Goal: Task Accomplishment & Management: Complete application form

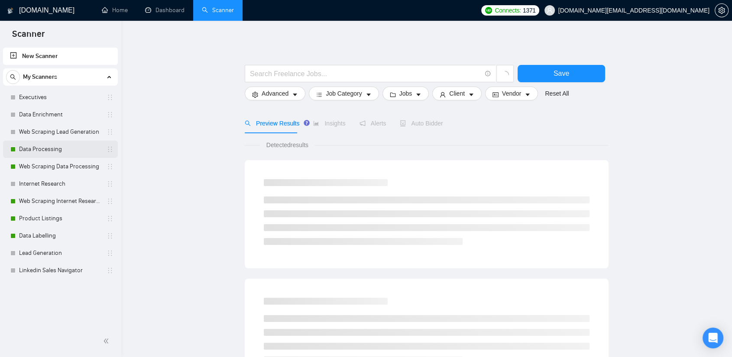
click at [48, 151] on link "Data Processing" at bounding box center [60, 149] width 82 height 17
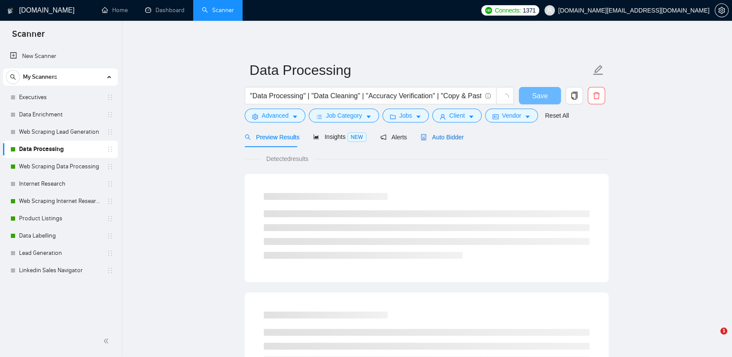
click at [447, 138] on span "Auto Bidder" at bounding box center [442, 137] width 43 height 7
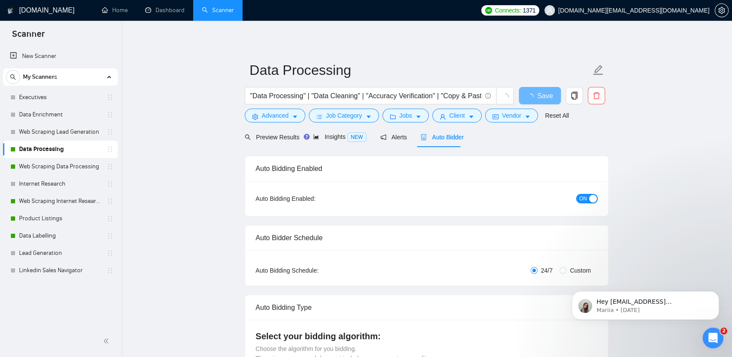
click at [430, 136] on span "Auto Bidder" at bounding box center [442, 137] width 43 height 7
click at [714, 292] on icon "Dismiss notification" at bounding box center [716, 294] width 5 height 5
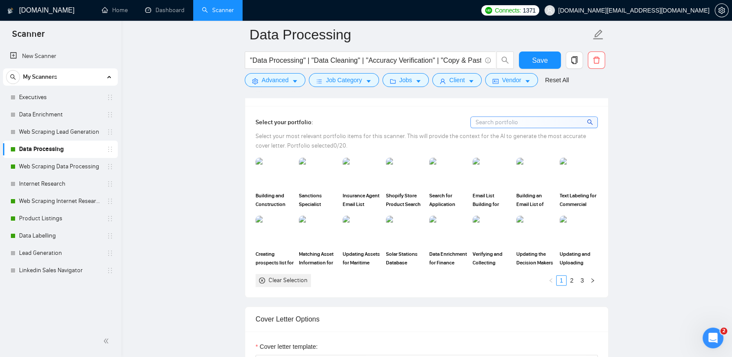
scroll to position [770, 0]
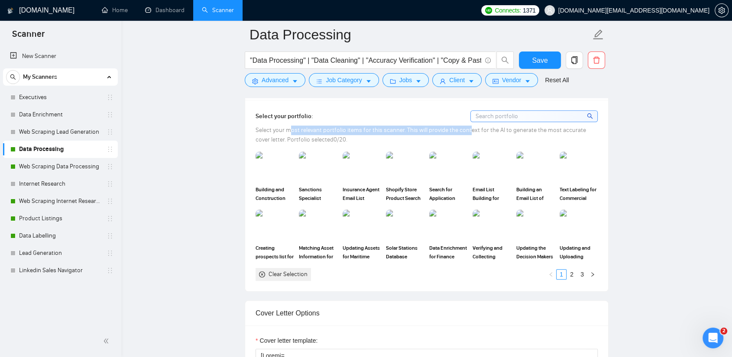
drag, startPoint x: 291, startPoint y: 129, endPoint x: 468, endPoint y: 129, distance: 177.2
click at [468, 129] on span "Select your most relevant portfolio items for this scanner. This will provide t…" at bounding box center [421, 134] width 331 height 17
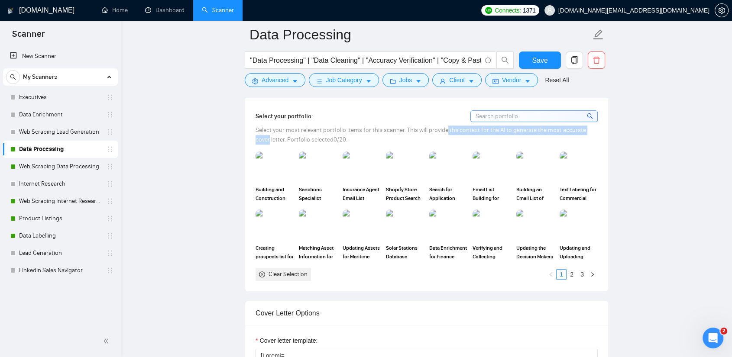
drag, startPoint x: 444, startPoint y: 129, endPoint x: 603, endPoint y: 128, distance: 159.0
click at [603, 128] on div "Select your portfolio: Select your most relevant portfolio items for this scann…" at bounding box center [426, 195] width 363 height 191
drag, startPoint x: 279, startPoint y: 137, endPoint x: 325, endPoint y: 137, distance: 46.8
click at [325, 137] on span "Select your most relevant portfolio items for this scanner. This will provide t…" at bounding box center [421, 134] width 331 height 17
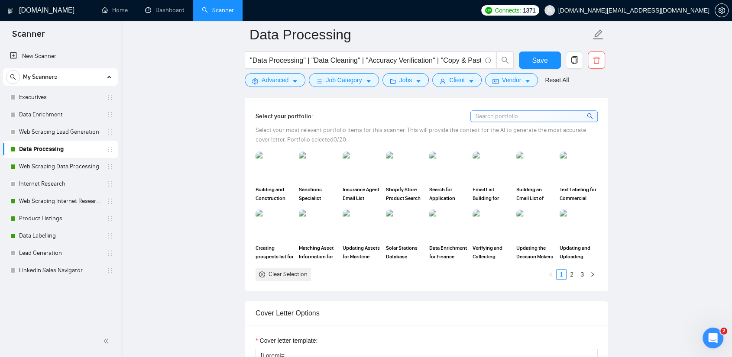
click at [574, 275] on link "2" at bounding box center [572, 275] width 10 height 10
click at [578, 272] on link "3" at bounding box center [582, 275] width 10 height 10
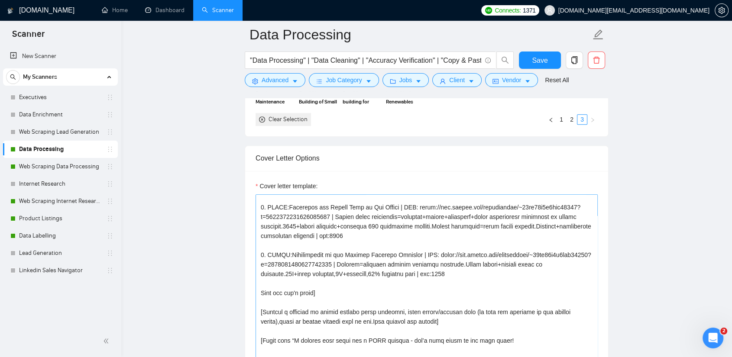
scroll to position [144, 0]
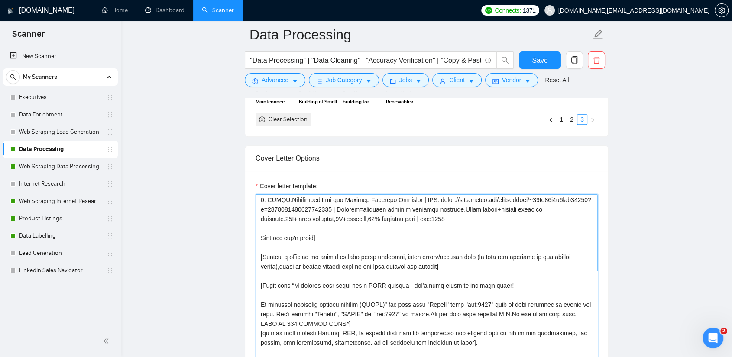
drag, startPoint x: 335, startPoint y: 265, endPoint x: 340, endPoint y: 265, distance: 4.8
click at [340, 265] on textarea "Cover letter template:" at bounding box center [427, 291] width 342 height 195
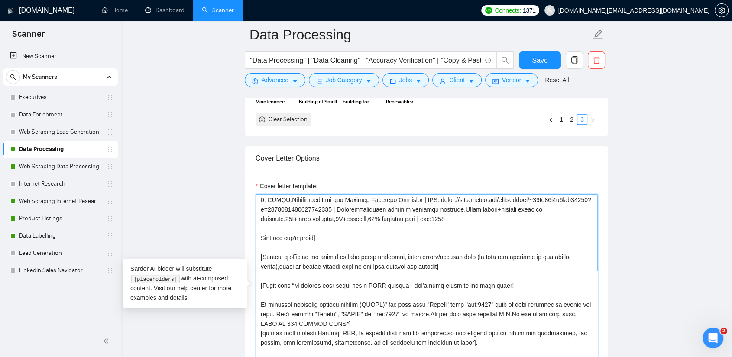
click at [301, 266] on textarea "Cover letter template:" at bounding box center [427, 291] width 342 height 195
click at [413, 262] on textarea "Cover letter template:" at bounding box center [427, 291] width 342 height 195
click at [322, 278] on textarea "Cover letter template:" at bounding box center [427, 291] width 342 height 195
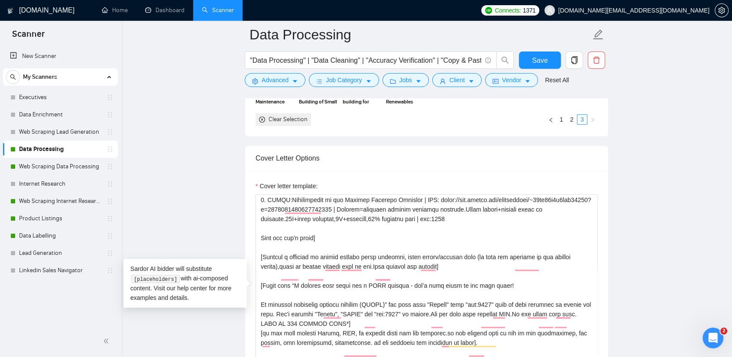
click at [312, 267] on textarea "Cover letter template:" at bounding box center [427, 291] width 342 height 195
drag, startPoint x: 403, startPoint y: 266, endPoint x: 319, endPoint y: 265, distance: 84.0
click at [319, 265] on textarea "Cover letter template:" at bounding box center [427, 291] width 342 height 195
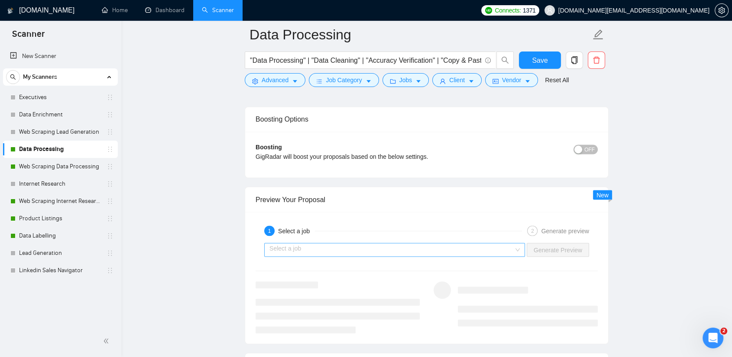
scroll to position [1540, 0]
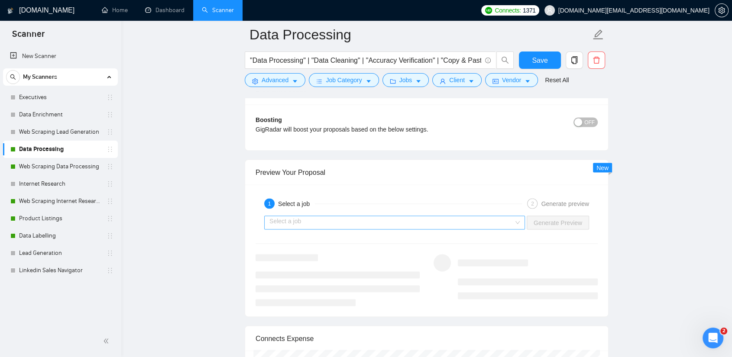
type textarea "[Folder= 1. PRGCT:Database Maintenance and Updates | URL: https://www.upwork.co…"
click at [501, 221] on input "search" at bounding box center [391, 222] width 244 height 13
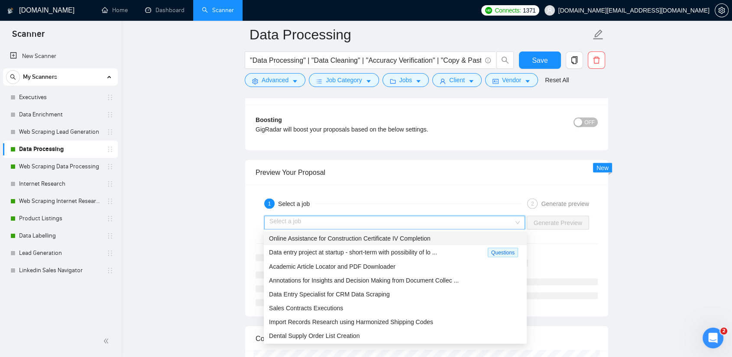
click at [356, 239] on span "Online Assistance for Construction Certificate IV Completion" at bounding box center [350, 238] width 162 height 7
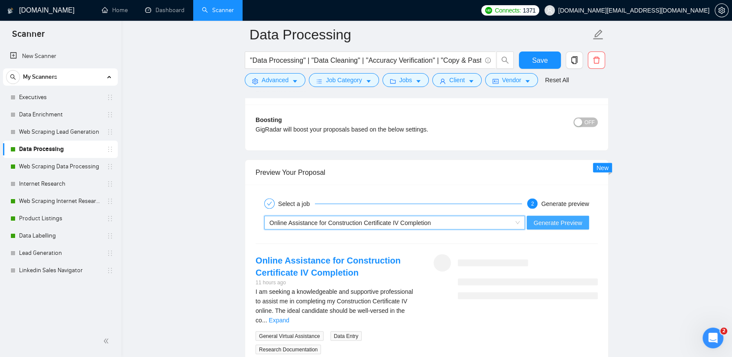
click at [551, 221] on span "Generate Preview" at bounding box center [558, 223] width 49 height 10
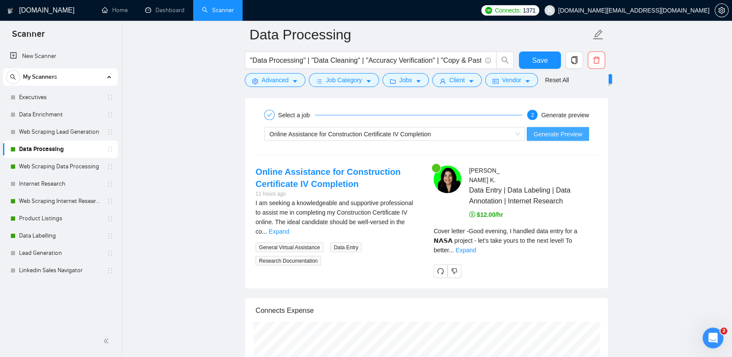
scroll to position [1636, 0]
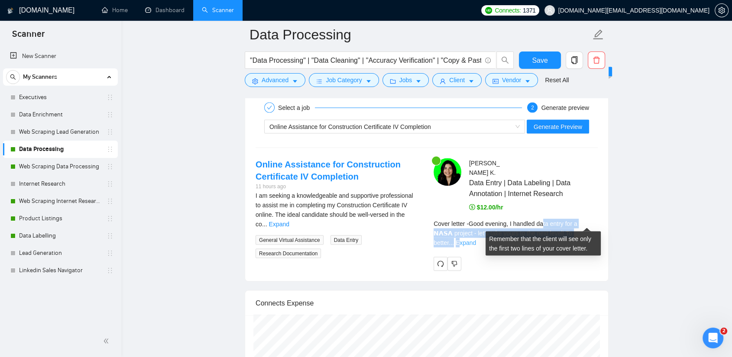
drag, startPoint x: 574, startPoint y: 217, endPoint x: 579, endPoint y: 217, distance: 5.2
click at [579, 219] on div "Cover letter - Good evening, I handled data entry for a 𝗡𝗔𝗦𝗔 project - let’s ta…" at bounding box center [516, 233] width 164 height 29
click at [554, 226] on div "Cover letter - Good evening, I handled data entry for a 𝗡𝗔𝗦𝗔 project - let’s ta…" at bounding box center [516, 236] width 164 height 35
click at [510, 219] on div "Cover letter - Good evening, I handled data entry for a 𝗡𝗔𝗦𝗔 project - let’s ta…" at bounding box center [516, 233] width 164 height 29
click at [476, 239] on link "Expand" at bounding box center [466, 242] width 20 height 7
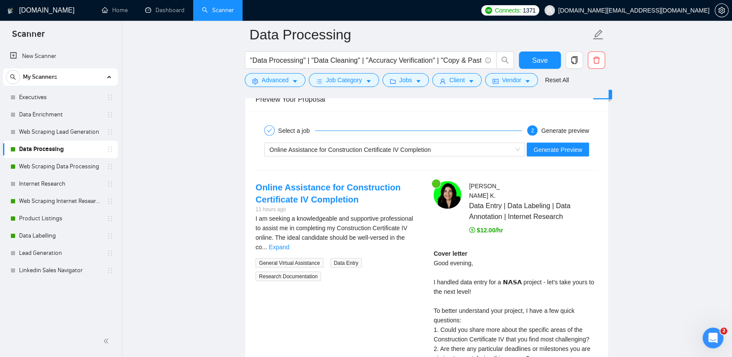
scroll to position [1588, 0]
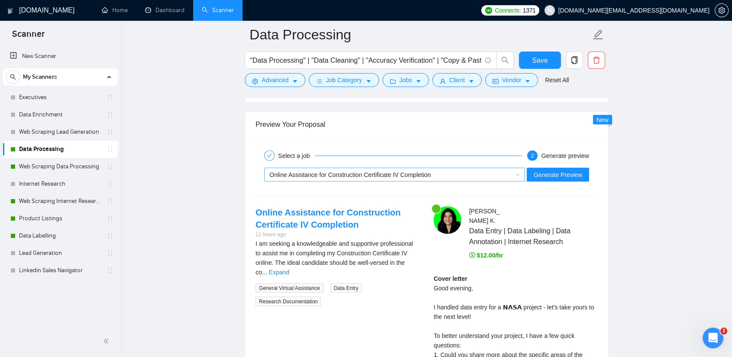
click at [392, 174] on span "Online Assistance for Construction Certificate IV Completion" at bounding box center [350, 174] width 162 height 7
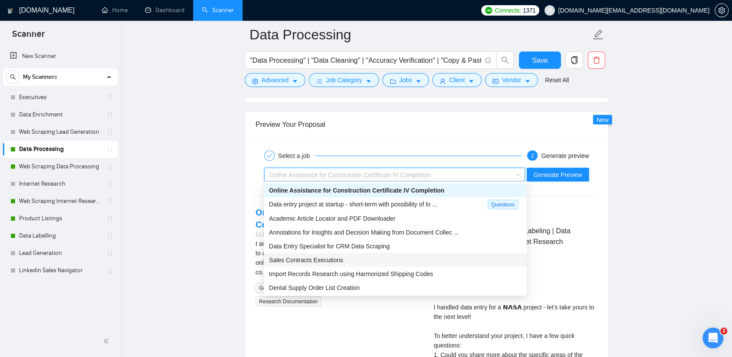
click at [329, 261] on span "Sales Contracts Executions" at bounding box center [306, 259] width 74 height 7
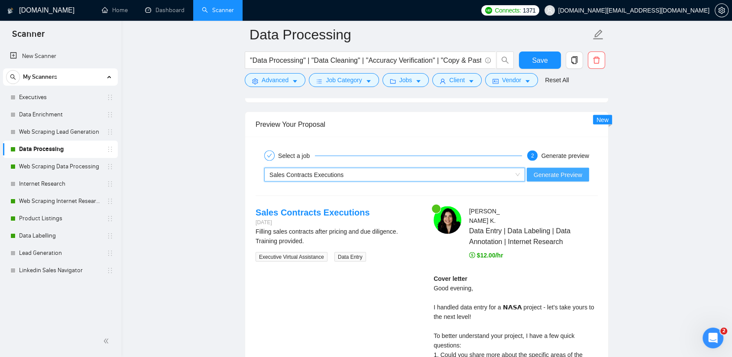
click at [582, 173] on button "Generate Preview" at bounding box center [558, 175] width 62 height 14
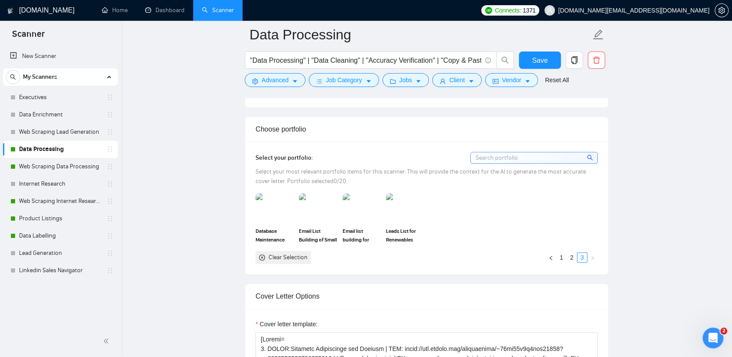
scroll to position [722, 0]
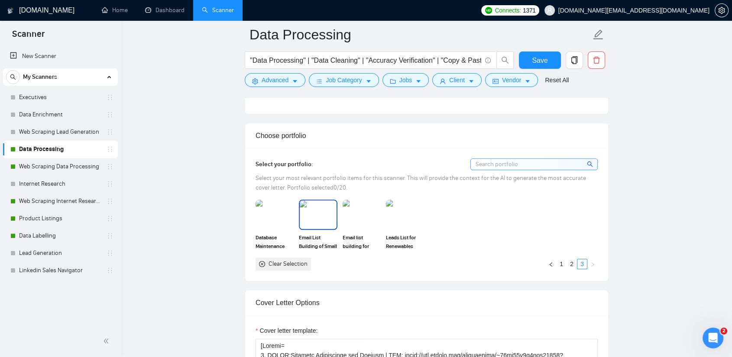
click at [308, 228] on div at bounding box center [318, 215] width 38 height 30
click at [410, 215] on img at bounding box center [405, 215] width 38 height 30
click at [357, 222] on img at bounding box center [362, 215] width 38 height 30
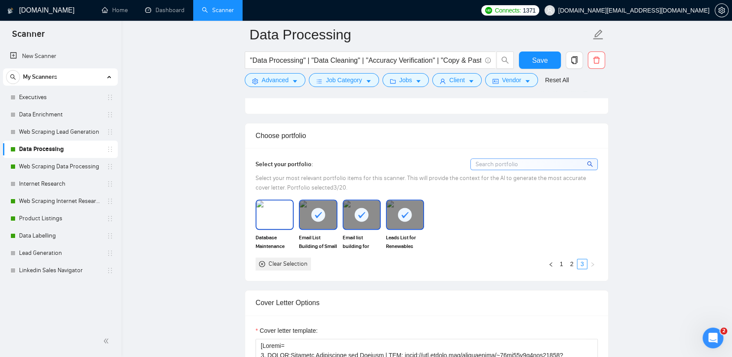
click at [276, 224] on img at bounding box center [274, 215] width 36 height 29
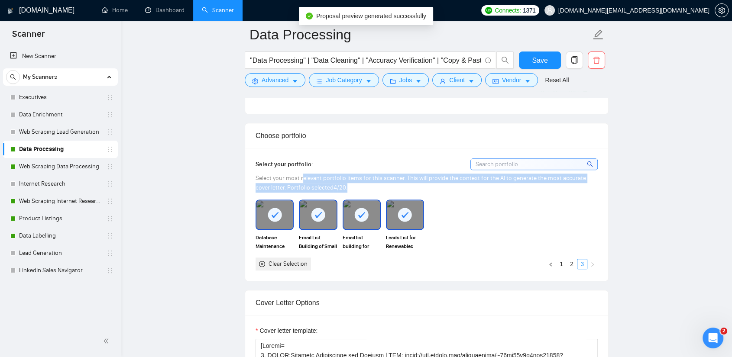
drag, startPoint x: 307, startPoint y: 175, endPoint x: 509, endPoint y: 186, distance: 201.7
click at [509, 186] on div "Select your most relevant portfolio items for this scanner. This will provide t…" at bounding box center [427, 183] width 342 height 19
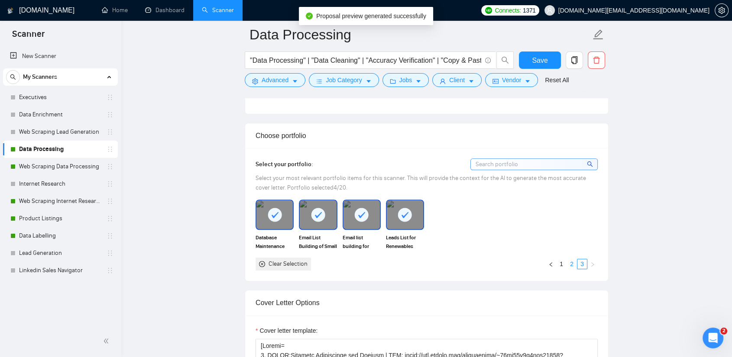
click at [570, 263] on link "2" at bounding box center [572, 264] width 10 height 10
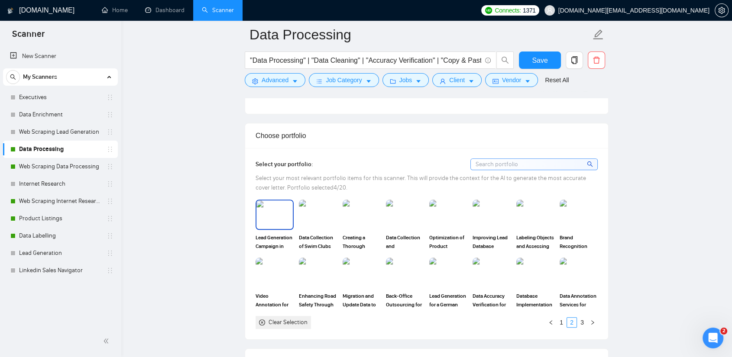
click at [267, 224] on img at bounding box center [274, 215] width 36 height 29
click at [311, 226] on img at bounding box center [318, 215] width 36 height 29
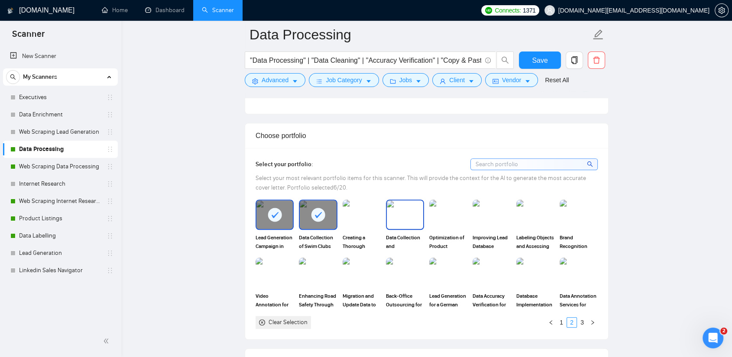
click at [399, 218] on img at bounding box center [405, 215] width 36 height 29
click at [488, 211] on img at bounding box center [491, 215] width 36 height 29
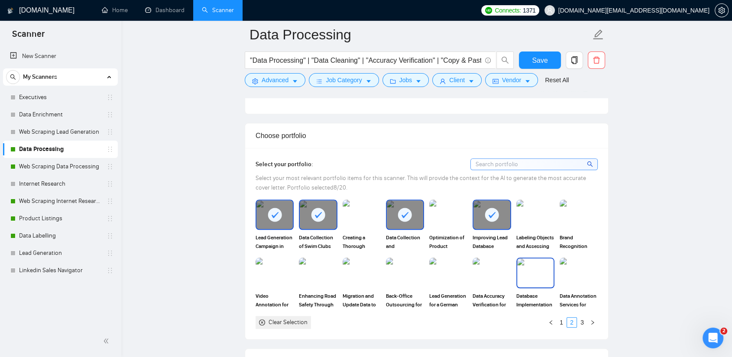
click at [534, 273] on img at bounding box center [535, 273] width 36 height 29
click at [490, 270] on img at bounding box center [491, 273] width 36 height 29
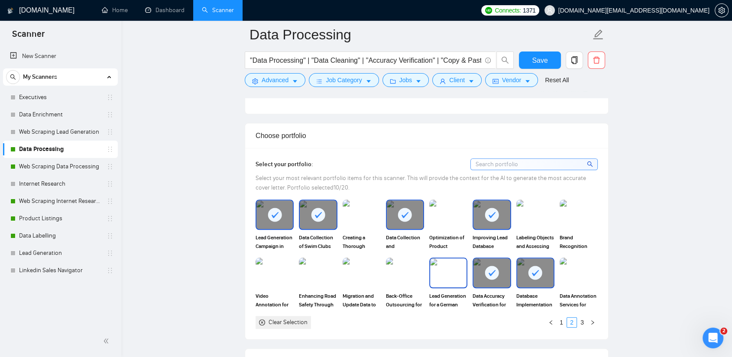
click at [435, 275] on img at bounding box center [448, 273] width 36 height 29
click at [360, 273] on img at bounding box center [361, 273] width 36 height 29
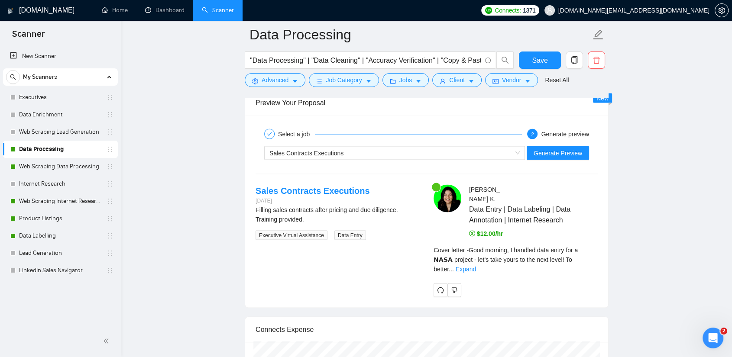
scroll to position [1684, 0]
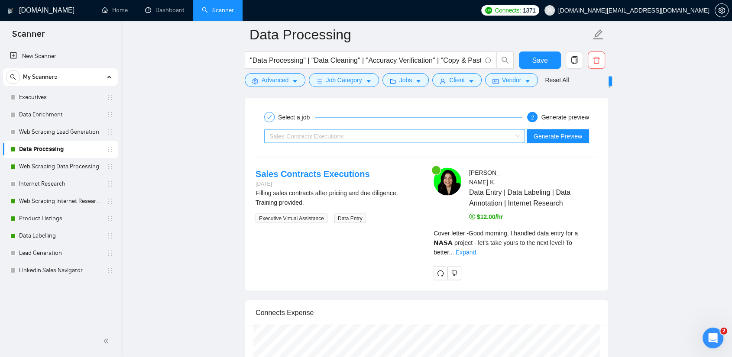
click at [496, 137] on div "Sales Contracts Executions" at bounding box center [390, 136] width 243 height 13
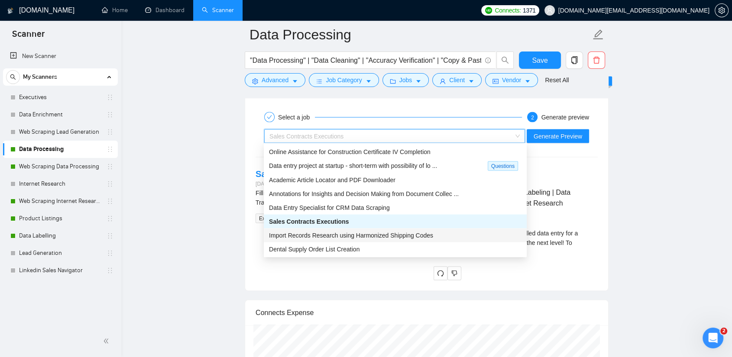
click at [295, 235] on span "Import Records Research using Harmonized Shipping Codes" at bounding box center [351, 235] width 164 height 7
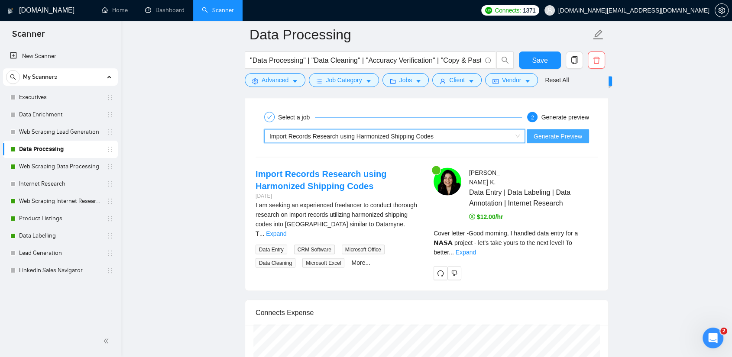
click at [570, 137] on span "Generate Preview" at bounding box center [558, 137] width 49 height 10
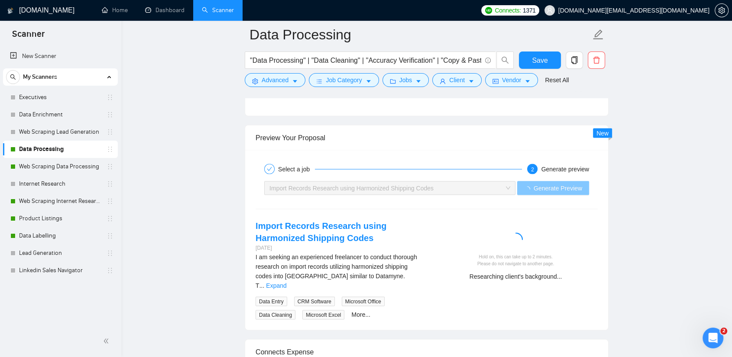
scroll to position [1602, 0]
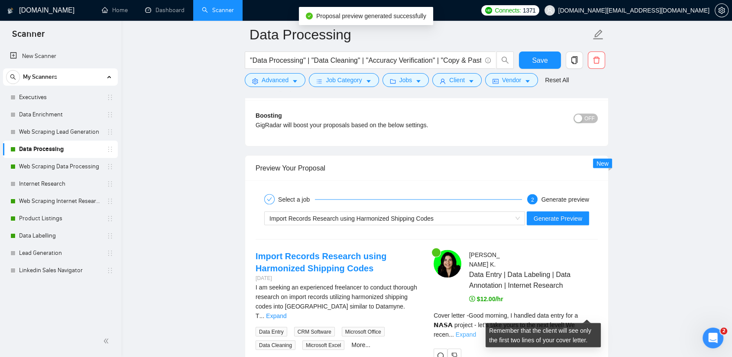
click at [476, 331] on link "Expand" at bounding box center [466, 334] width 20 height 7
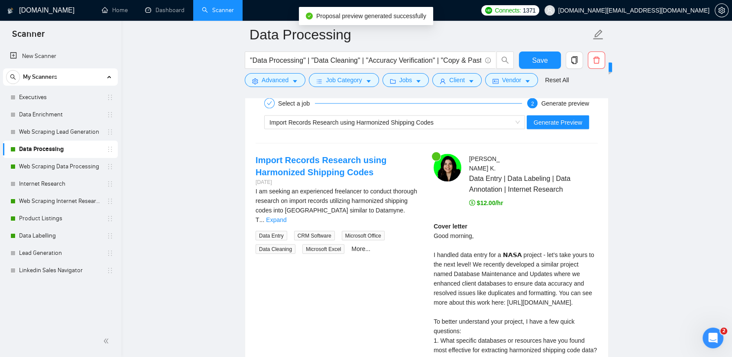
scroll to position [1698, 0]
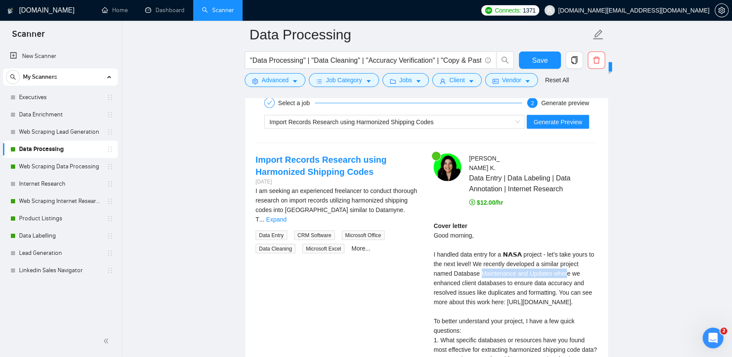
drag, startPoint x: 480, startPoint y: 262, endPoint x: 565, endPoint y: 264, distance: 84.5
click at [565, 264] on div "Cover letter Good morning, I handled data entry for a 𝗡𝗔𝗦𝗔 project - let’s take…" at bounding box center [516, 321] width 164 height 200
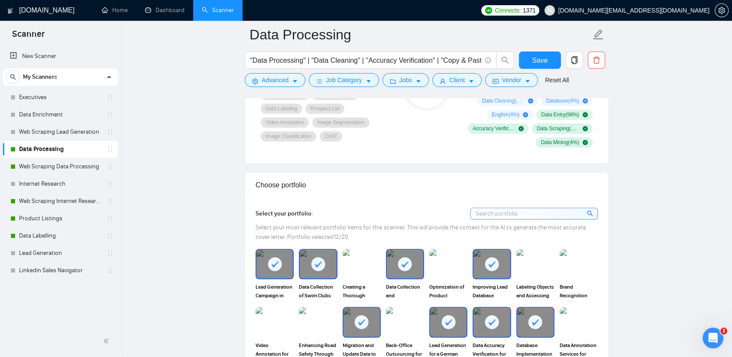
scroll to position [736, 0]
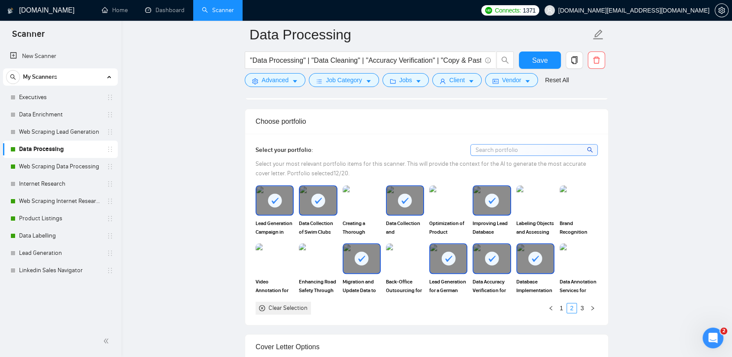
click at [277, 199] on rect at bounding box center [275, 201] width 14 height 14
click at [313, 199] on rect at bounding box center [318, 201] width 14 height 14
click at [405, 197] on rect at bounding box center [405, 201] width 14 height 14
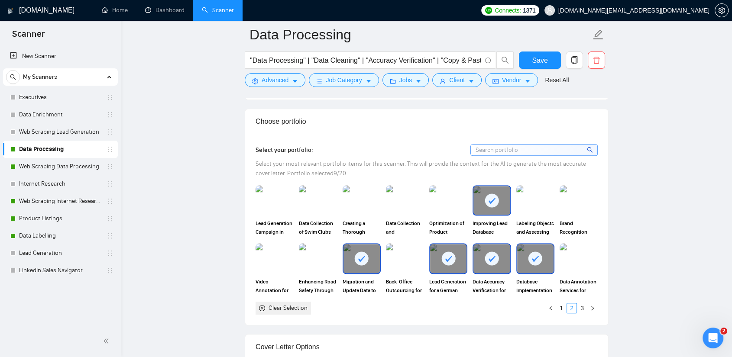
click at [501, 201] on div at bounding box center [491, 200] width 36 height 29
click at [356, 262] on icon at bounding box center [361, 259] width 14 height 14
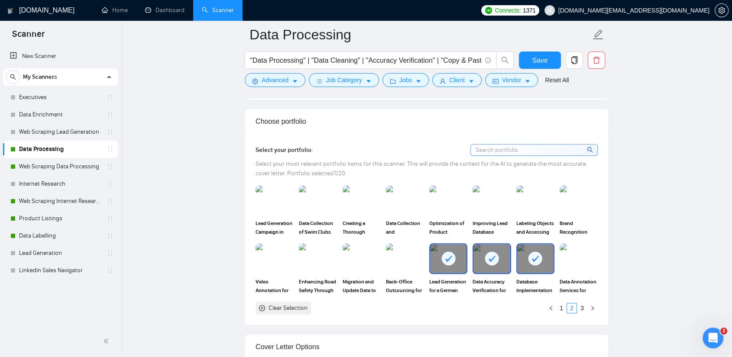
click at [445, 260] on rect at bounding box center [448, 259] width 14 height 14
drag, startPoint x: 492, startPoint y: 261, endPoint x: 499, endPoint y: 261, distance: 6.5
click at [493, 261] on rect at bounding box center [492, 259] width 14 height 14
click at [523, 260] on div at bounding box center [535, 258] width 36 height 29
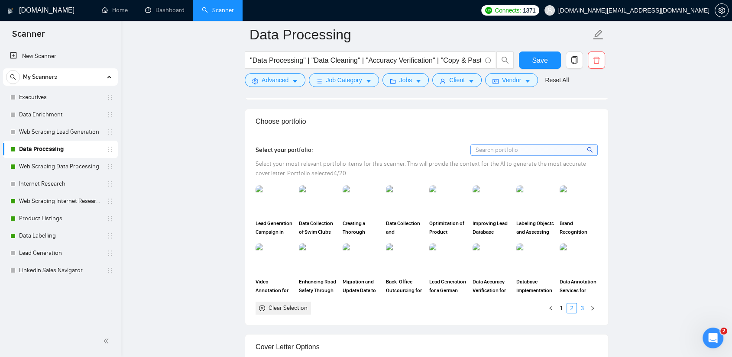
click at [579, 307] on link "3" at bounding box center [582, 309] width 10 height 10
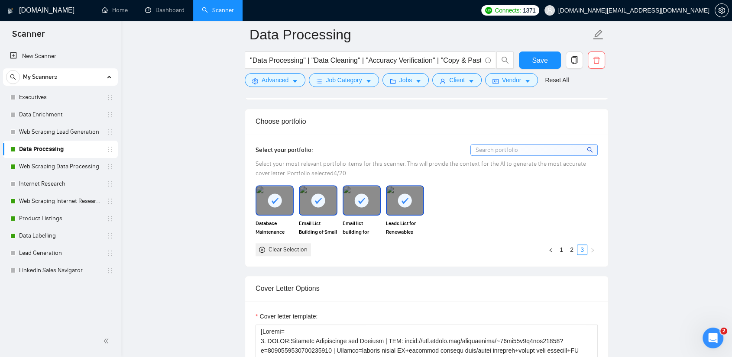
click at [277, 198] on icon at bounding box center [275, 201] width 7 height 6
drag, startPoint x: 314, startPoint y: 198, endPoint x: 362, endPoint y: 200, distance: 47.7
click at [314, 197] on rect at bounding box center [318, 201] width 14 height 14
drag, startPoint x: 367, startPoint y: 200, endPoint x: 379, endPoint y: 200, distance: 12.1
click at [368, 200] on rect at bounding box center [362, 201] width 14 height 14
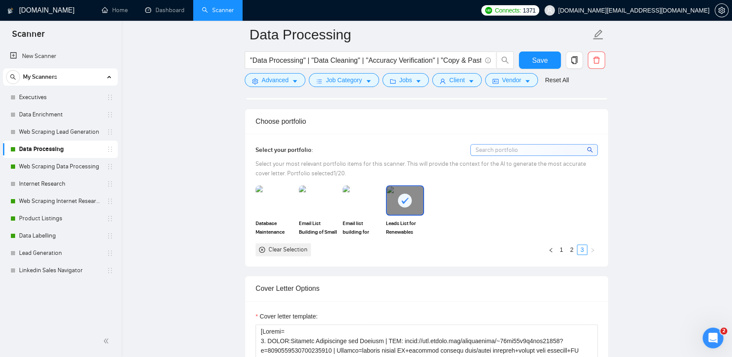
click at [409, 201] on rect at bounding box center [405, 201] width 14 height 14
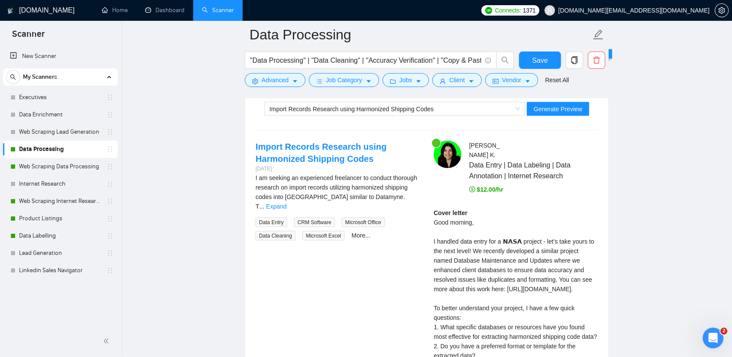
scroll to position [1650, 0]
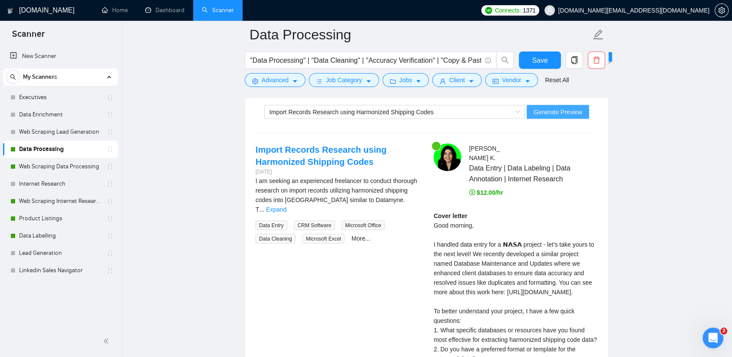
click at [551, 111] on span "Generate Preview" at bounding box center [558, 112] width 49 height 10
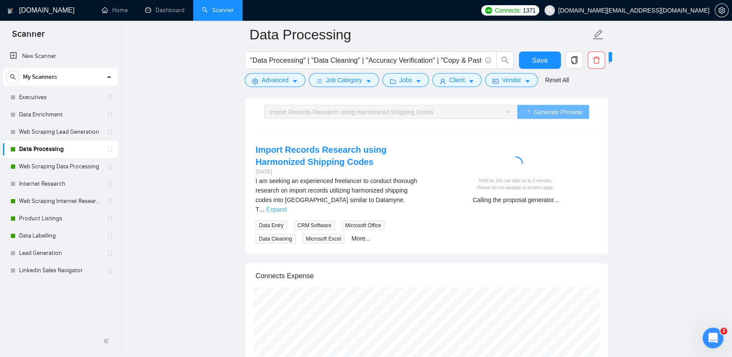
click at [286, 206] on link "Expand" at bounding box center [276, 209] width 20 height 7
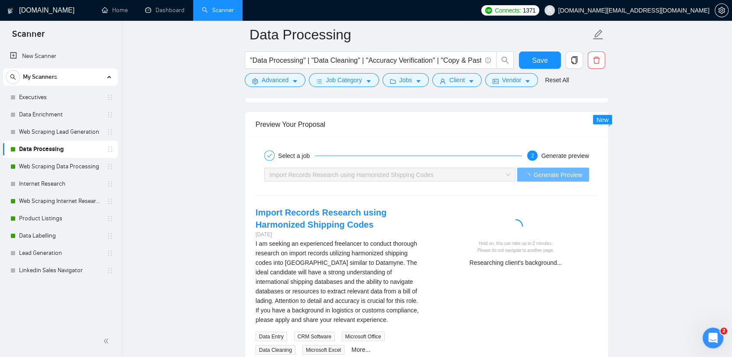
scroll to position [1581, 0]
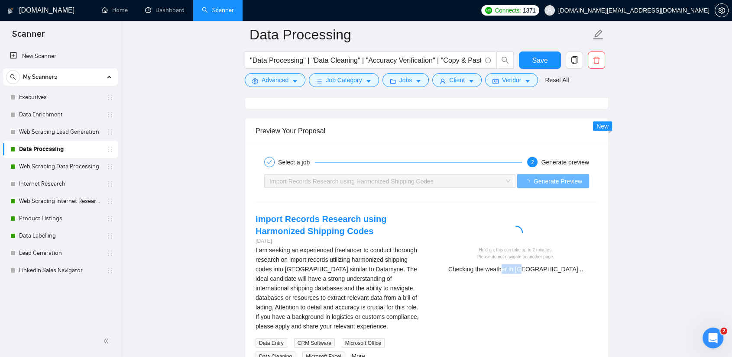
drag, startPoint x: 537, startPoint y: 269, endPoint x: 548, endPoint y: 270, distance: 10.8
click at [548, 270] on div "Checking the weather in USA..." at bounding box center [515, 269] width 157 height 10
drag, startPoint x: 495, startPoint y: 248, endPoint x: 549, endPoint y: 251, distance: 53.8
click at [549, 251] on div "Hold on, this can take up to 2 minutes. Please do not navigate to another page." at bounding box center [515, 252] width 157 height 13
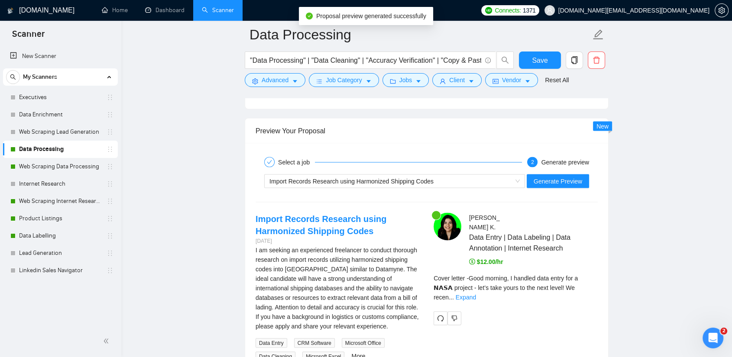
drag, startPoint x: 498, startPoint y: 256, endPoint x: 551, endPoint y: 256, distance: 52.8
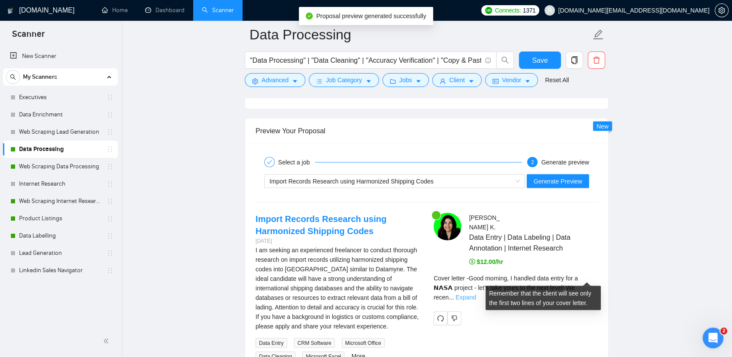
click at [476, 294] on link "Expand" at bounding box center [466, 297] width 20 height 7
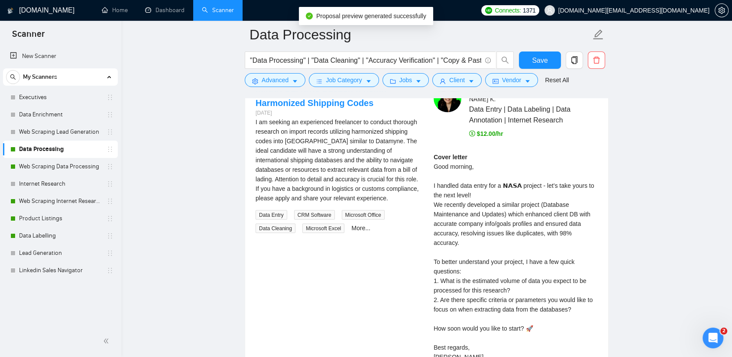
scroll to position [1726, 0]
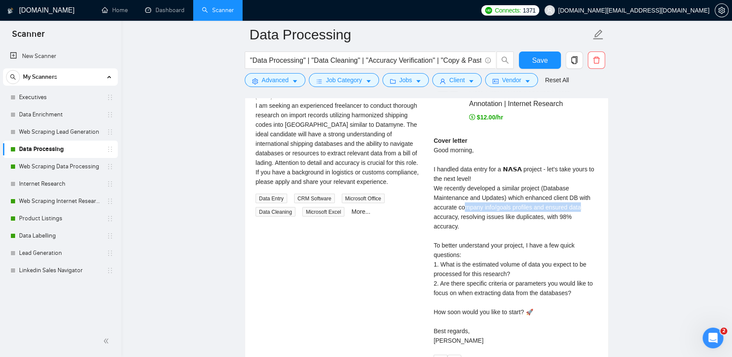
drag, startPoint x: 464, startPoint y: 196, endPoint x: 586, endPoint y: 199, distance: 121.3
click at [586, 199] on div "Cover letter Good morning, I handled data entry for a 𝗡𝗔𝗦𝗔 project - let’s take…" at bounding box center [516, 241] width 164 height 210
click at [572, 214] on div "Cover letter Good morning, I handled data entry for a 𝗡𝗔𝗦𝗔 project - let’s take…" at bounding box center [516, 241] width 164 height 210
drag, startPoint x: 445, startPoint y: 195, endPoint x: 582, endPoint y: 200, distance: 137.0
click at [582, 200] on div "Cover letter Good morning, I handled data entry for a 𝗡𝗔𝗦𝗔 project - let’s take…" at bounding box center [516, 241] width 164 height 210
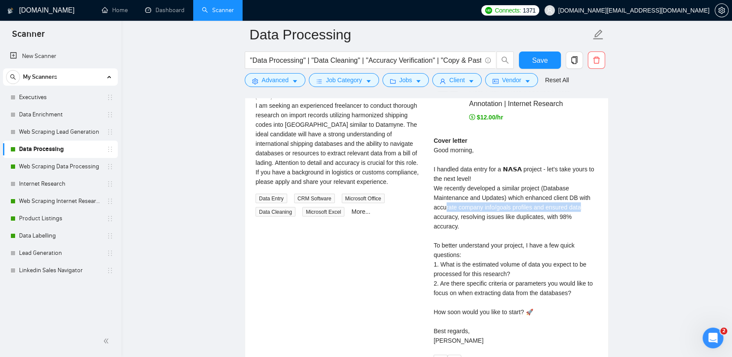
click at [582, 200] on div "Cover letter Good morning, I handled data entry for a 𝗡𝗔𝗦𝗔 project - let’s take…" at bounding box center [516, 241] width 164 height 210
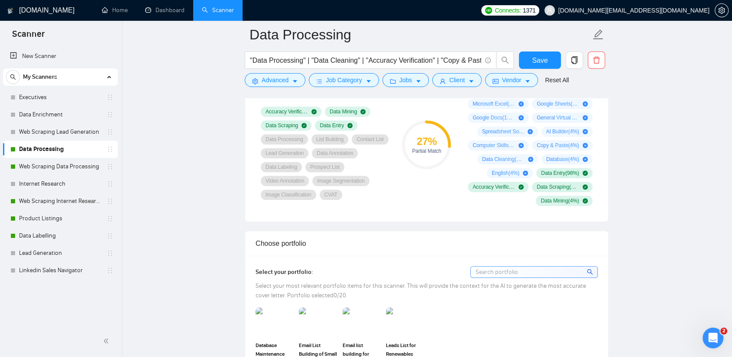
scroll to position [715, 0]
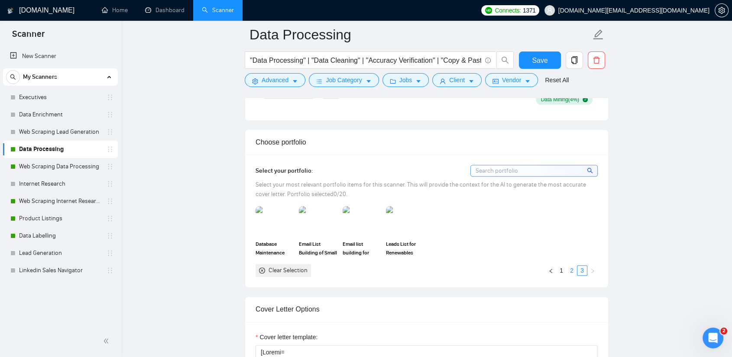
click at [570, 266] on link "2" at bounding box center [572, 271] width 10 height 10
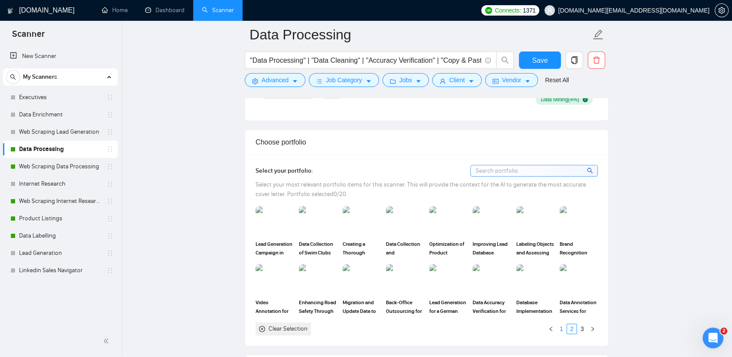
click at [562, 328] on link "1" at bounding box center [562, 329] width 10 height 10
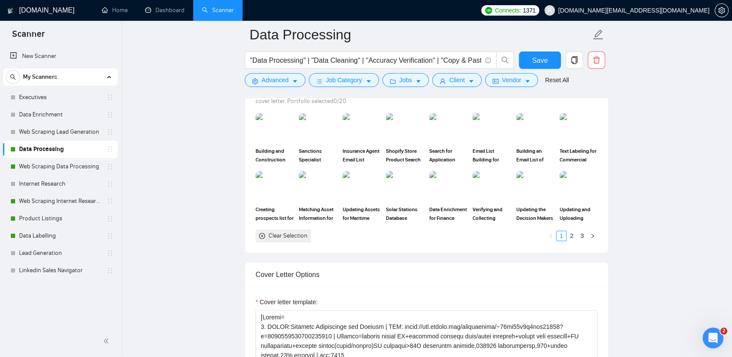
scroll to position [811, 0]
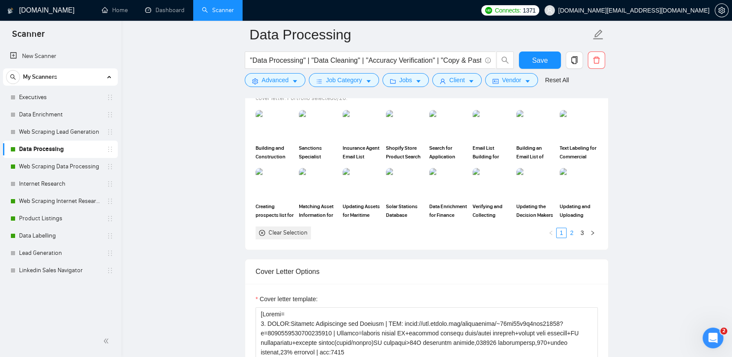
click at [572, 229] on link "2" at bounding box center [572, 233] width 10 height 10
click at [580, 229] on link "3" at bounding box center [582, 233] width 10 height 10
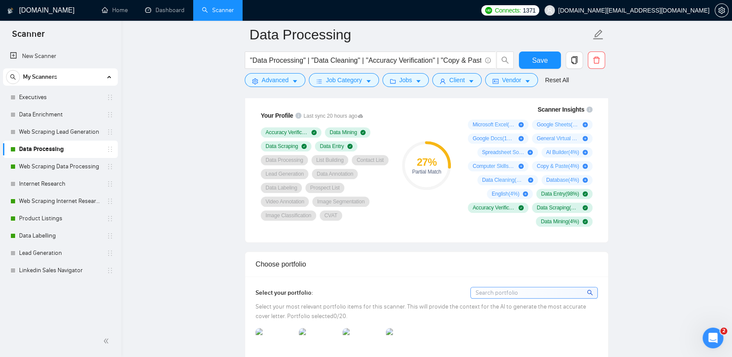
scroll to position [523, 0]
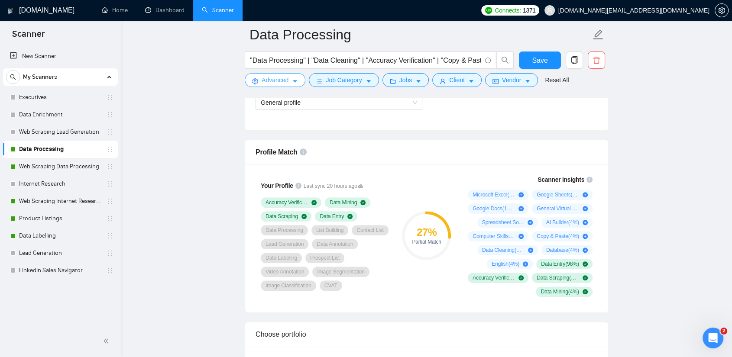
click at [285, 78] on span "Advanced" at bounding box center [275, 80] width 27 height 10
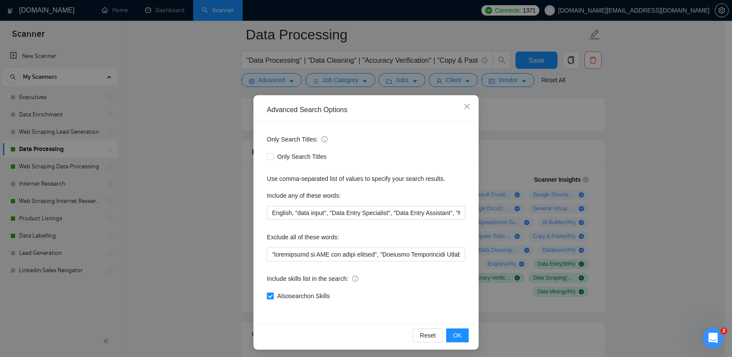
click at [521, 87] on div "Advanced Search Options Only Search Titles: Only Search Titles Use comma-separa…" at bounding box center [366, 178] width 732 height 357
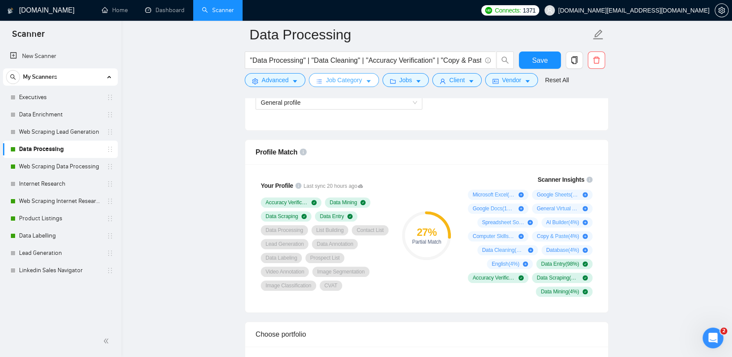
click at [339, 84] on span "Job Category" at bounding box center [344, 80] width 36 height 10
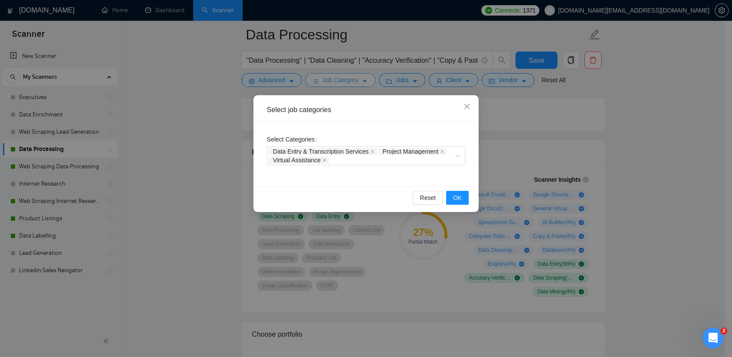
click at [339, 84] on div "Select job categories Select Categories Data Entry & Transcription Services Pro…" at bounding box center [366, 178] width 732 height 357
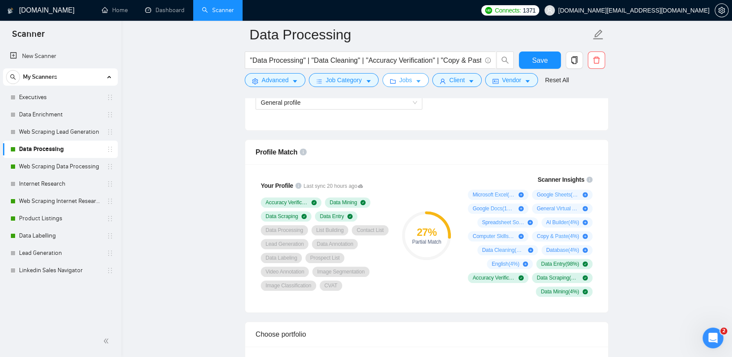
click at [403, 81] on span "Jobs" at bounding box center [405, 80] width 13 height 10
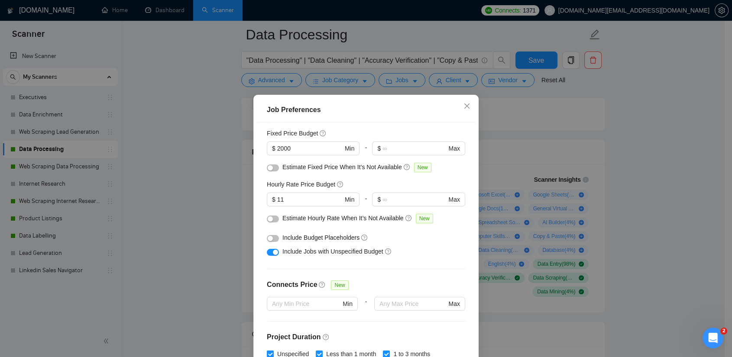
scroll to position [45, 0]
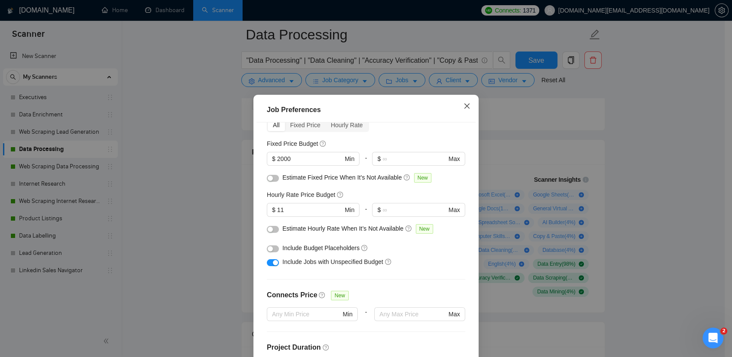
click at [464, 113] on span "Close" at bounding box center [466, 106] width 23 height 23
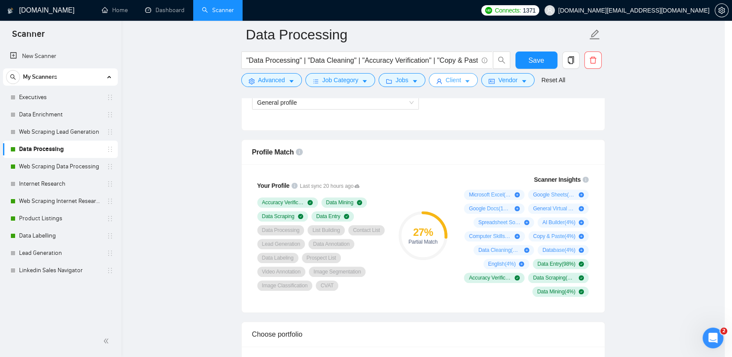
click at [464, 79] on button "Client" at bounding box center [453, 80] width 49 height 14
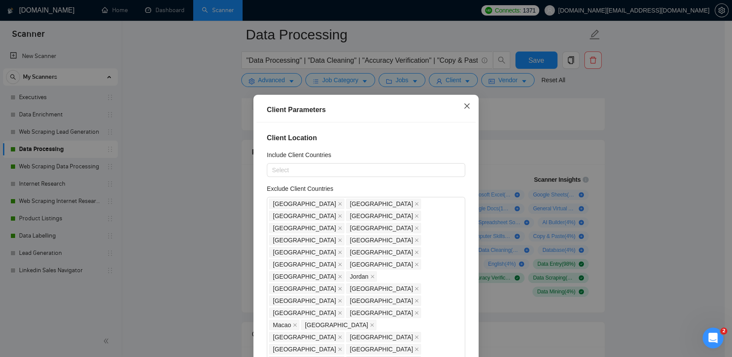
click at [465, 106] on icon "close" at bounding box center [466, 106] width 7 height 7
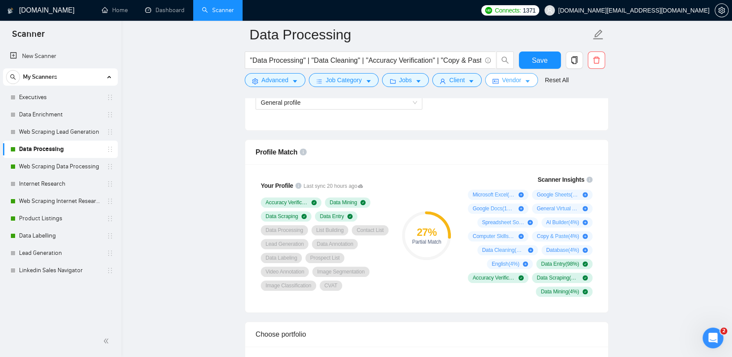
click at [517, 82] on span "Vendor" at bounding box center [511, 80] width 19 height 10
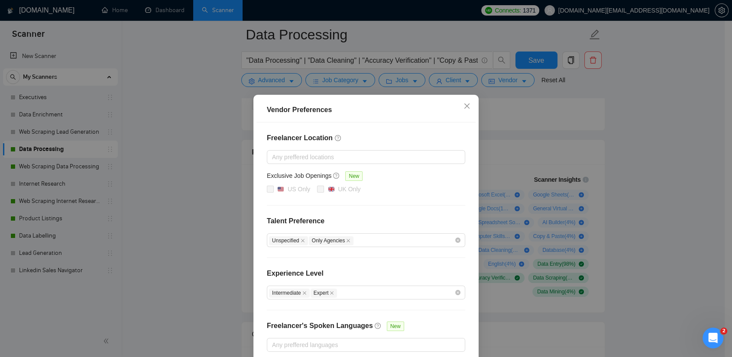
scroll to position [0, 0]
click at [465, 113] on span "Close" at bounding box center [466, 106] width 23 height 23
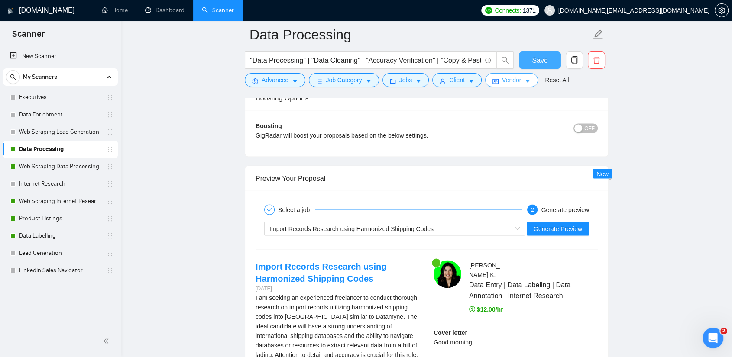
scroll to position [1533, 0]
drag, startPoint x: 536, startPoint y: 59, endPoint x: 205, endPoint y: 12, distance: 333.9
click at [536, 59] on span "Save" at bounding box center [540, 60] width 16 height 11
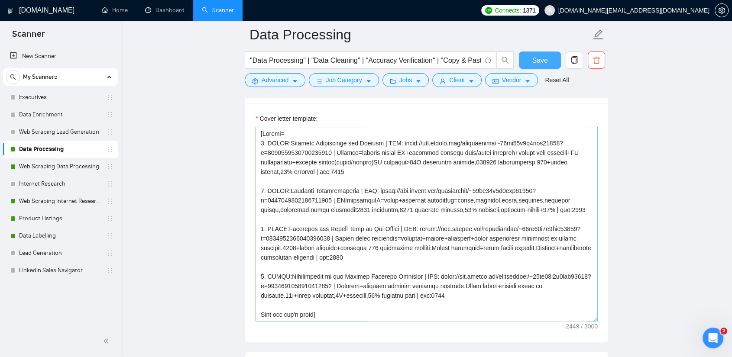
scroll to position [962, 0]
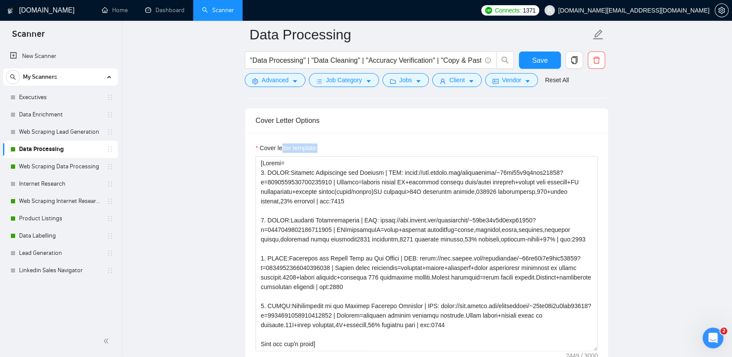
click at [319, 144] on div "Cover letter template:" at bounding box center [427, 149] width 342 height 13
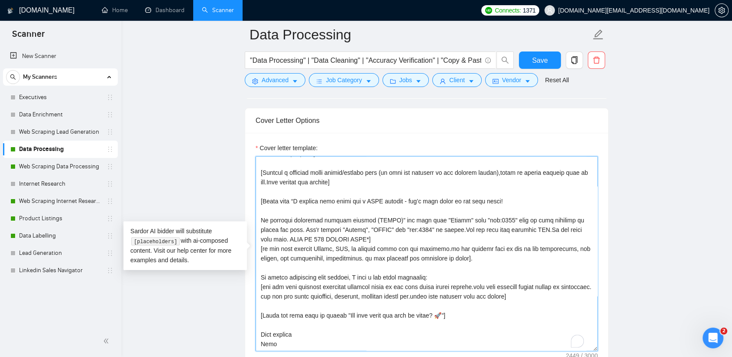
scroll to position [192, 0]
drag, startPoint x: 266, startPoint y: 178, endPoint x: 339, endPoint y: 178, distance: 73.6
click at [339, 178] on textarea "Cover letter template:" at bounding box center [427, 253] width 342 height 195
drag, startPoint x: 264, startPoint y: 180, endPoint x: 363, endPoint y: 187, distance: 99.0
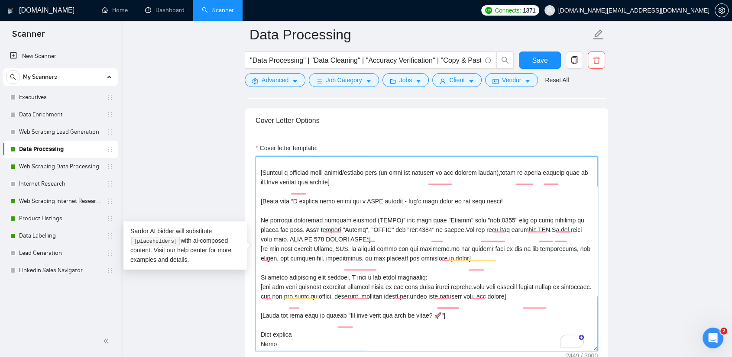
click at [363, 187] on textarea "Cover letter template:" at bounding box center [427, 253] width 342 height 195
click at [310, 181] on textarea "Cover letter template:" at bounding box center [427, 253] width 342 height 195
drag, startPoint x: 263, startPoint y: 177, endPoint x: 365, endPoint y: 193, distance: 103.4
click at [365, 193] on textarea "Cover letter template:" at bounding box center [427, 253] width 342 height 195
click at [314, 173] on textarea "Cover letter template:" at bounding box center [427, 253] width 342 height 195
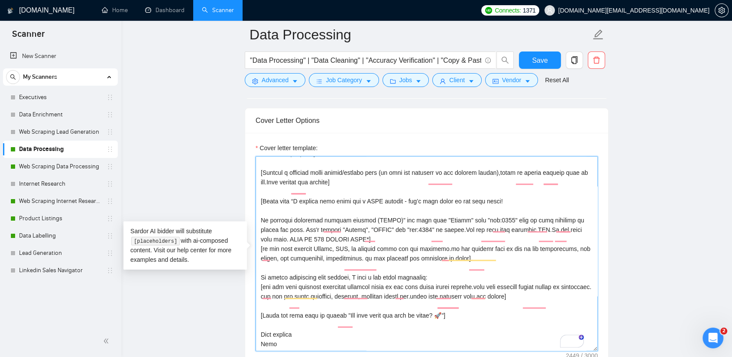
drag, startPoint x: 325, startPoint y: 176, endPoint x: 378, endPoint y: 176, distance: 52.8
click at [378, 176] on textarea "Cover letter template:" at bounding box center [427, 253] width 342 height 195
click at [397, 178] on textarea "Cover letter template:" at bounding box center [427, 253] width 342 height 195
drag, startPoint x: 361, startPoint y: 188, endPoint x: 395, endPoint y: 176, distance: 36.5
click at [395, 176] on textarea "Cover letter template:" at bounding box center [427, 253] width 342 height 195
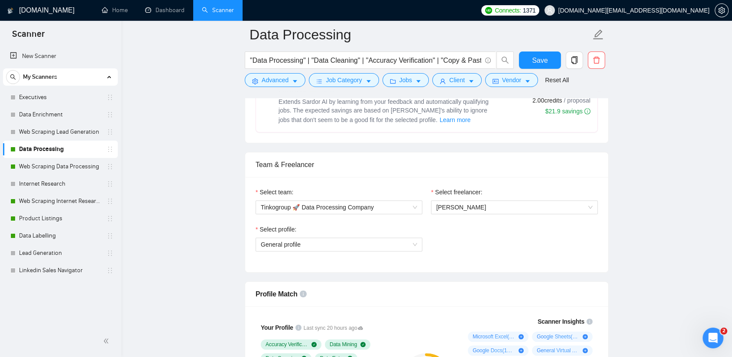
scroll to position [529, 0]
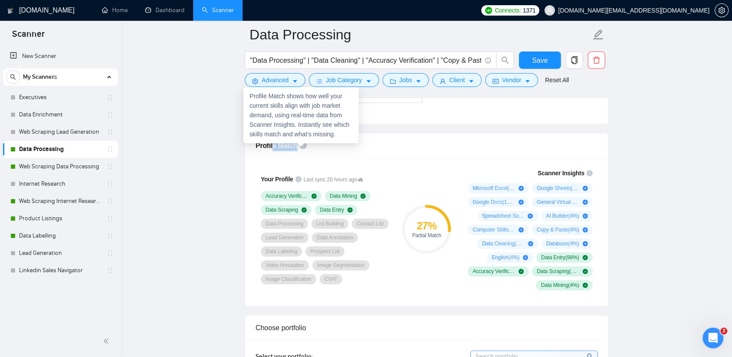
drag, startPoint x: 271, startPoint y: 142, endPoint x: 302, endPoint y: 146, distance: 31.9
click at [302, 146] on div "Profile Match" at bounding box center [427, 145] width 342 height 25
click at [267, 165] on div "Your Profile Last sync 20 hours ago Accuracy Verification Data Mining Data Scra…" at bounding box center [325, 229] width 146 height 133
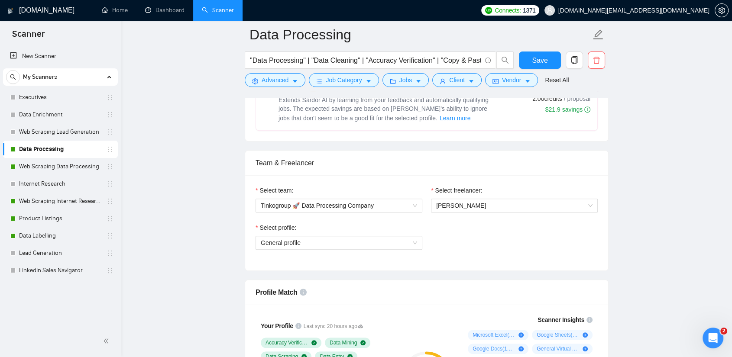
scroll to position [385, 0]
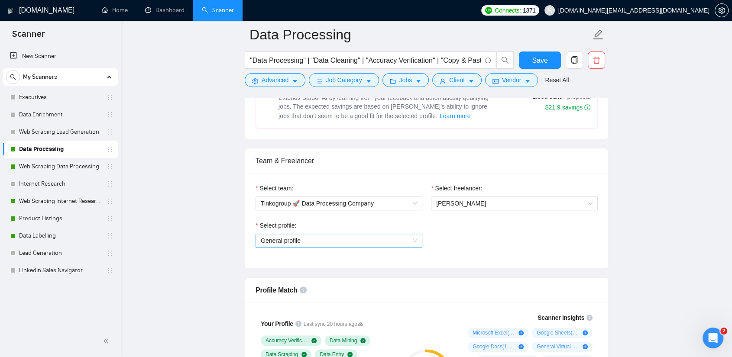
click at [324, 239] on span "General profile" at bounding box center [339, 240] width 156 height 13
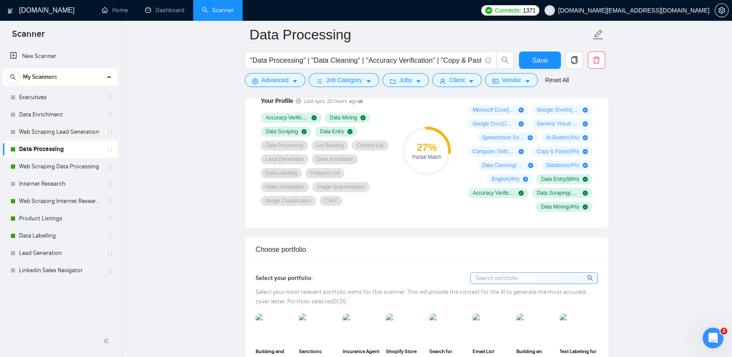
scroll to position [577, 0]
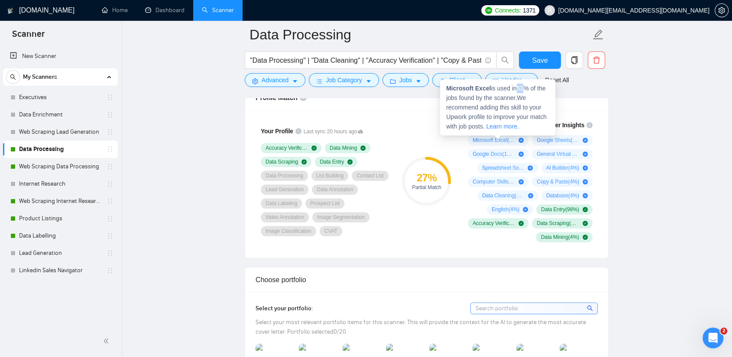
drag, startPoint x: 518, startPoint y: 88, endPoint x: 526, endPoint y: 88, distance: 7.8
click at [526, 88] on span "Microsoft Excel is used in 52 % of the jobs found by the scanner. We recommend …" at bounding box center [496, 107] width 100 height 45
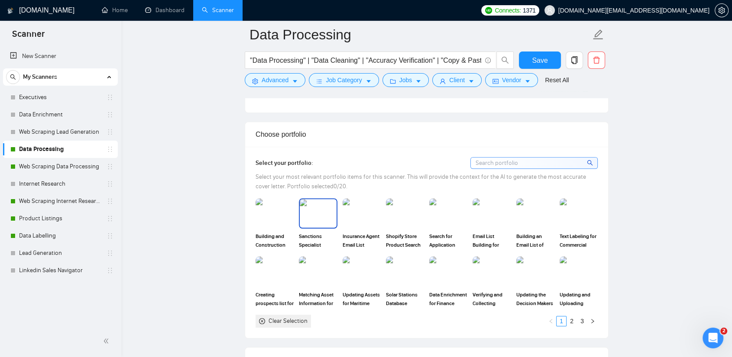
scroll to position [722, 0]
drag, startPoint x: 299, startPoint y: 171, endPoint x: 231, endPoint y: 175, distance: 67.7
drag, startPoint x: 269, startPoint y: 136, endPoint x: 312, endPoint y: 139, distance: 43.4
click at [312, 139] on div "Choose portfolio" at bounding box center [427, 135] width 342 height 25
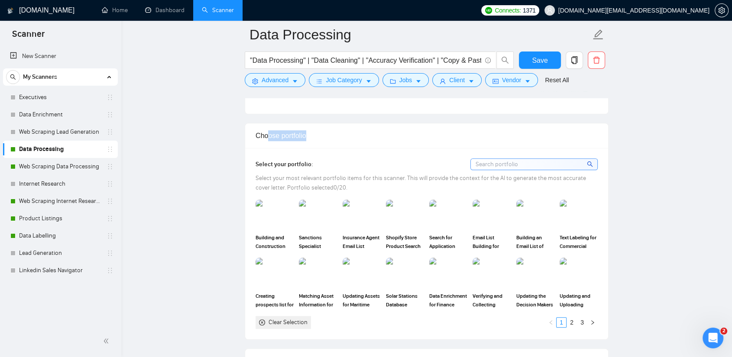
click at [312, 139] on div "Choose portfolio" at bounding box center [427, 135] width 342 height 25
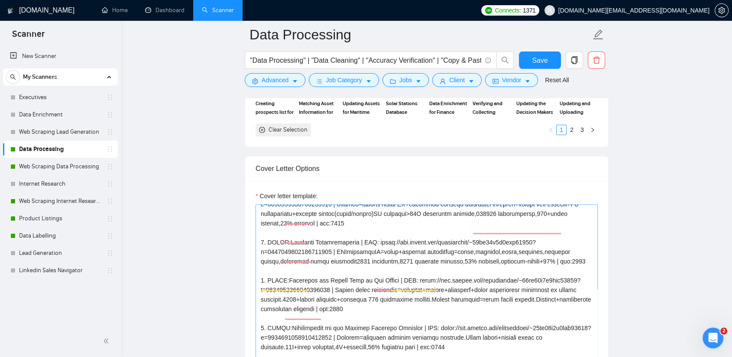
scroll to position [0, 0]
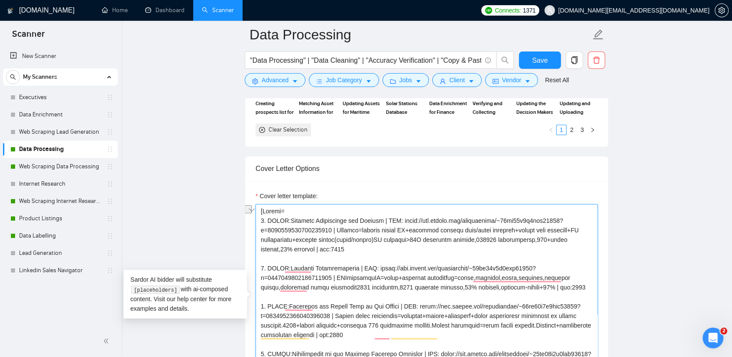
drag, startPoint x: 312, startPoint y: 220, endPoint x: 449, endPoint y: 221, distance: 136.9
click at [449, 221] on textarea "Cover letter template:" at bounding box center [427, 301] width 342 height 195
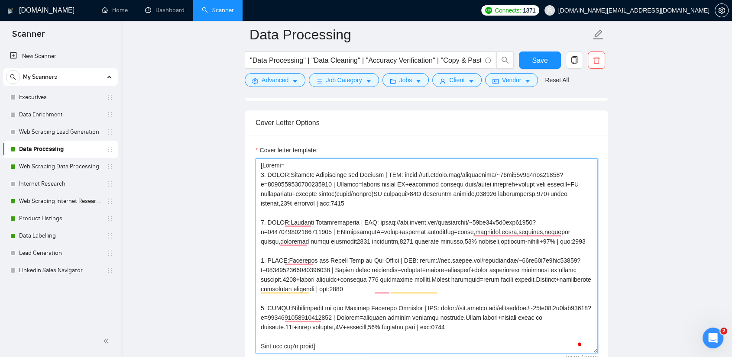
scroll to position [962, 0]
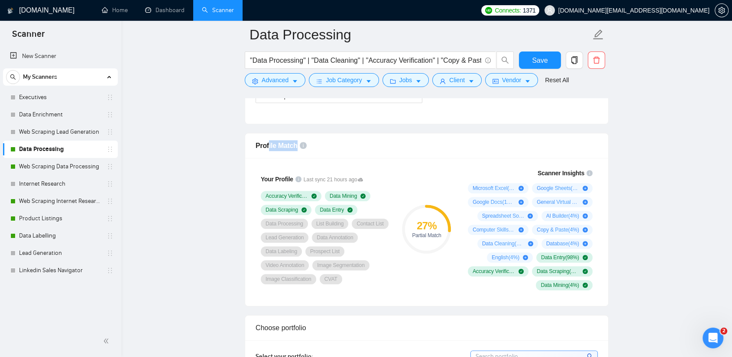
click at [297, 146] on div "Profile Match" at bounding box center [427, 145] width 342 height 25
drag, startPoint x: 311, startPoint y: 194, endPoint x: 340, endPoint y: 206, distance: 31.1
click at [340, 206] on div "Accuracy Verification Data Mining Data Scraping Data Entry Data Processing List…" at bounding box center [325, 238] width 128 height 94
drag, startPoint x: 263, startPoint y: 196, endPoint x: 321, endPoint y: 198, distance: 57.7
click at [320, 198] on div "Accuracy Verification" at bounding box center [291, 196] width 61 height 10
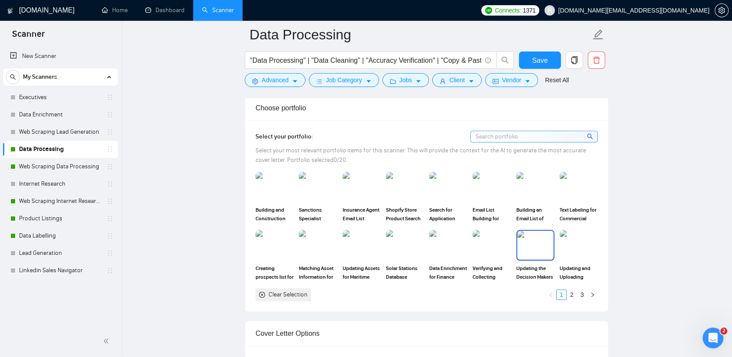
scroll to position [722, 0]
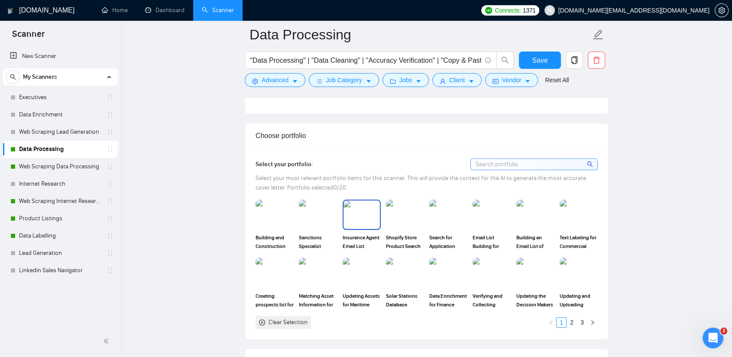
click at [359, 212] on img at bounding box center [361, 215] width 36 height 29
drag, startPoint x: 330, startPoint y: 185, endPoint x: 318, endPoint y: 188, distance: 12.9
click at [318, 188] on span "Select your most relevant portfolio items for this scanner. This will provide t…" at bounding box center [421, 183] width 331 height 17
click at [366, 214] on rect at bounding box center [362, 215] width 14 height 14
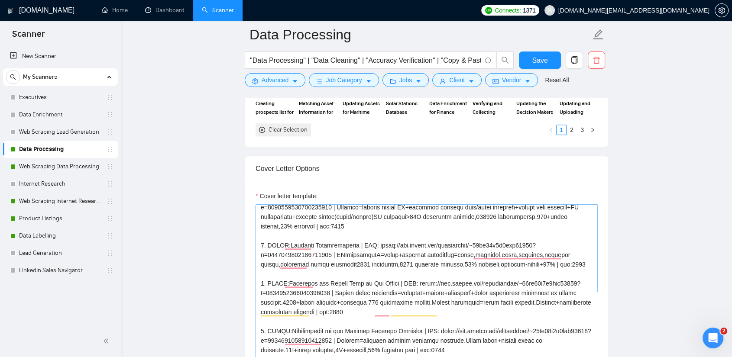
scroll to position [0, 0]
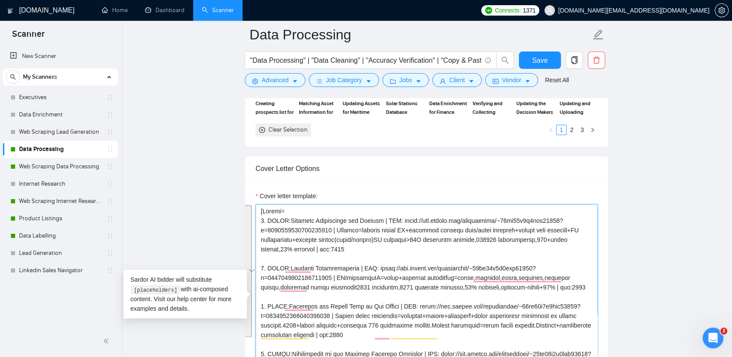
drag, startPoint x: 263, startPoint y: 220, endPoint x: 348, endPoint y: 340, distance: 147.4
click at [348, 340] on textarea "Cover letter template:" at bounding box center [427, 301] width 342 height 195
click at [340, 339] on textarea "Cover letter template:" at bounding box center [427, 301] width 342 height 195
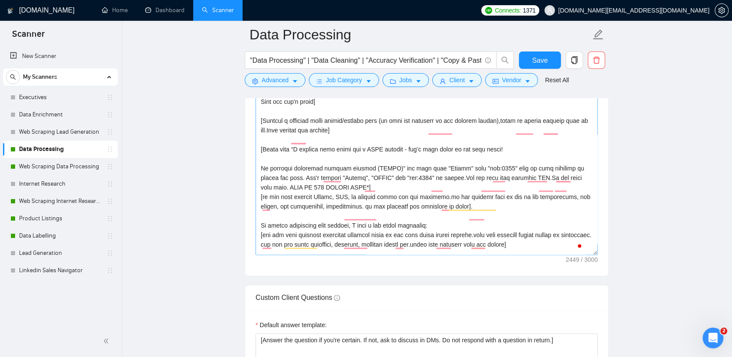
scroll to position [192, 0]
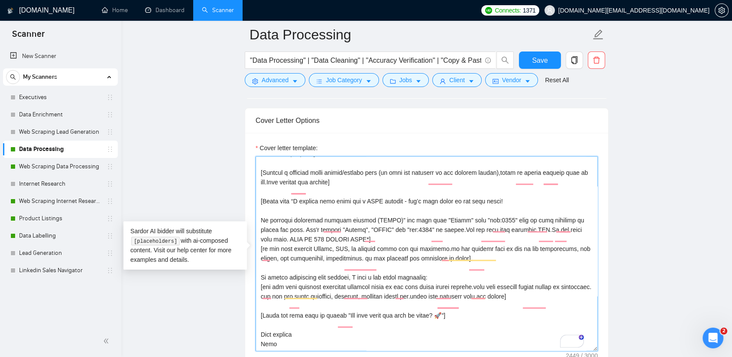
drag, startPoint x: 263, startPoint y: 180, endPoint x: 333, endPoint y: 178, distance: 69.8
click at [333, 178] on textarea "Cover letter template:" at bounding box center [427, 253] width 342 height 195
drag, startPoint x: 362, startPoint y: 189, endPoint x: 263, endPoint y: 180, distance: 99.2
click at [263, 180] on textarea "Cover letter template:" at bounding box center [427, 253] width 342 height 195
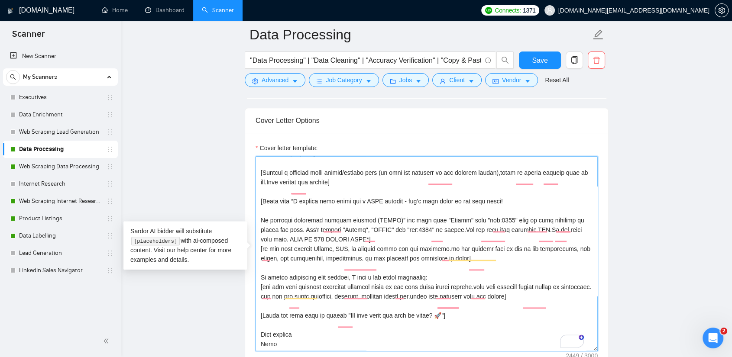
drag, startPoint x: 326, startPoint y: 186, endPoint x: 318, endPoint y: 188, distance: 8.1
click at [326, 186] on textarea "Cover letter template:" at bounding box center [427, 253] width 342 height 195
drag, startPoint x: 263, startPoint y: 177, endPoint x: 364, endPoint y: 186, distance: 100.9
click at [364, 186] on textarea "Cover letter template:" at bounding box center [427, 253] width 342 height 195
click at [318, 181] on textarea "Cover letter template:" at bounding box center [427, 253] width 342 height 195
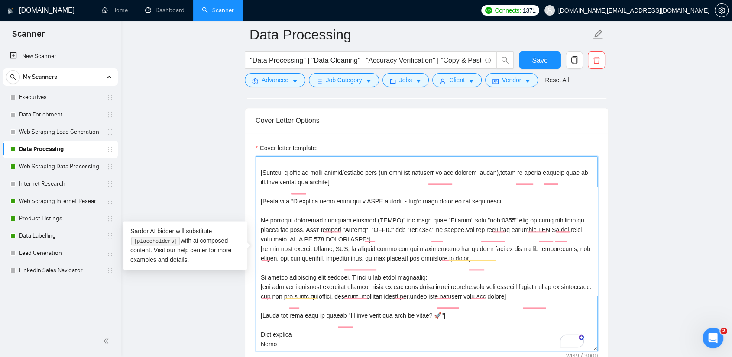
drag, startPoint x: 263, startPoint y: 177, endPoint x: 363, endPoint y: 188, distance: 100.6
click at [363, 188] on textarea "Cover letter template:" at bounding box center [427, 253] width 342 height 195
click at [320, 184] on textarea "Cover letter template:" at bounding box center [427, 253] width 342 height 195
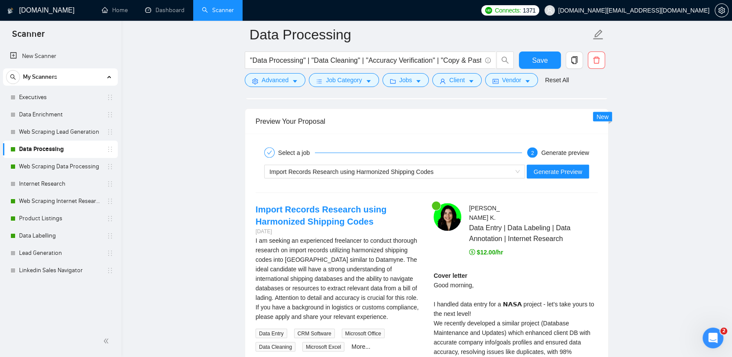
scroll to position [1684, 0]
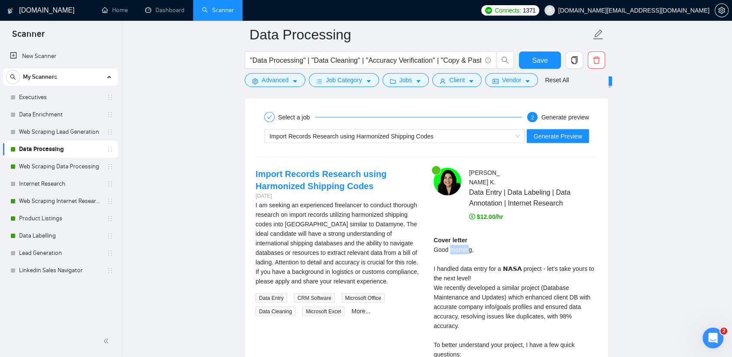
click at [470, 238] on div "Cover letter Good morning, I handled data entry for a 𝗡𝗔𝗦𝗔 project - let’s take…" at bounding box center [516, 341] width 164 height 210
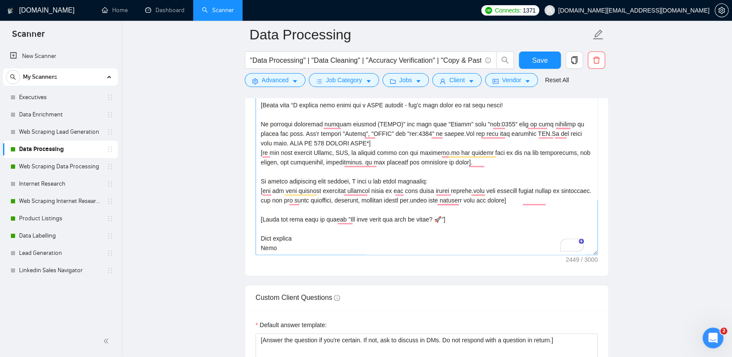
scroll to position [152, 0]
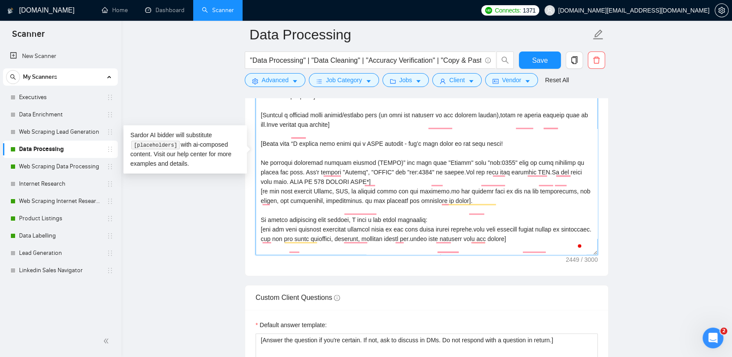
drag, startPoint x: 265, startPoint y: 124, endPoint x: 363, endPoint y: 133, distance: 98.3
click at [363, 133] on textarea "Cover letter template:" at bounding box center [427, 157] width 342 height 195
drag, startPoint x: 264, startPoint y: 120, endPoint x: 361, endPoint y: 130, distance: 97.1
click at [361, 130] on textarea "Cover letter template:" at bounding box center [427, 157] width 342 height 195
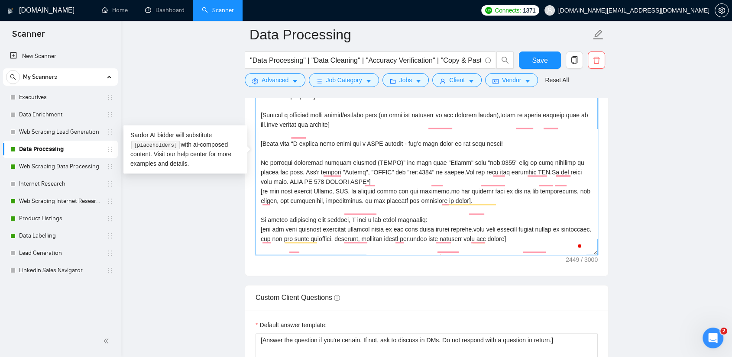
click at [361, 130] on textarea "Cover letter template:" at bounding box center [427, 157] width 342 height 195
drag, startPoint x: 264, startPoint y: 124, endPoint x: 363, endPoint y: 132, distance: 99.5
click at [363, 132] on textarea "Cover letter template:" at bounding box center [427, 157] width 342 height 195
drag, startPoint x: 315, startPoint y: 124, endPoint x: 361, endPoint y: 131, distance: 46.5
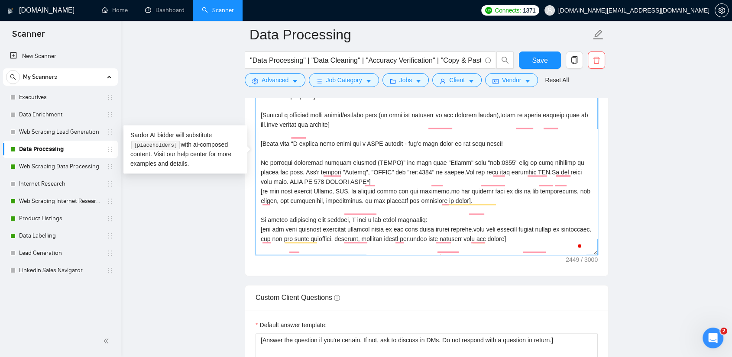
click at [361, 131] on textarea "Cover letter template:" at bounding box center [427, 157] width 342 height 195
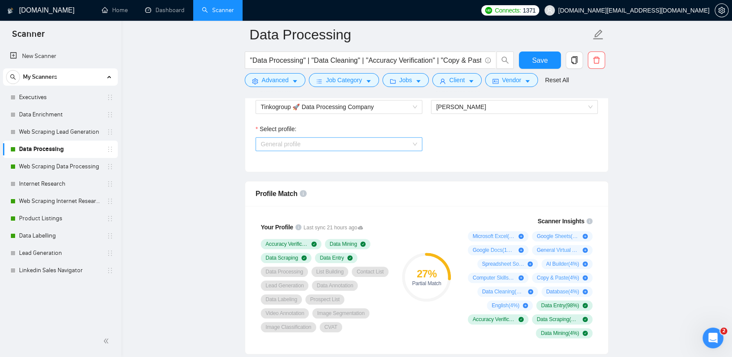
click at [306, 146] on span "General profile" at bounding box center [339, 144] width 156 height 13
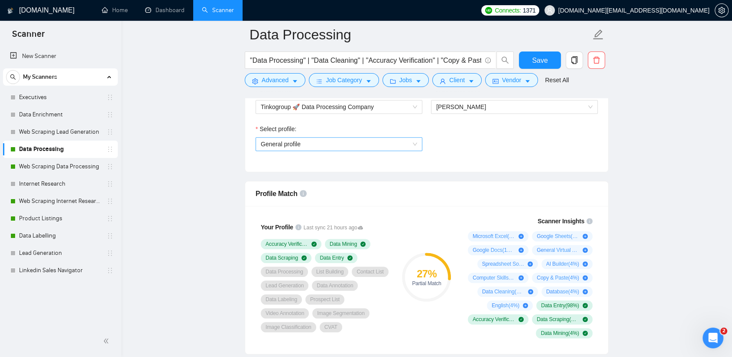
click at [309, 140] on span "General profile" at bounding box center [339, 144] width 156 height 13
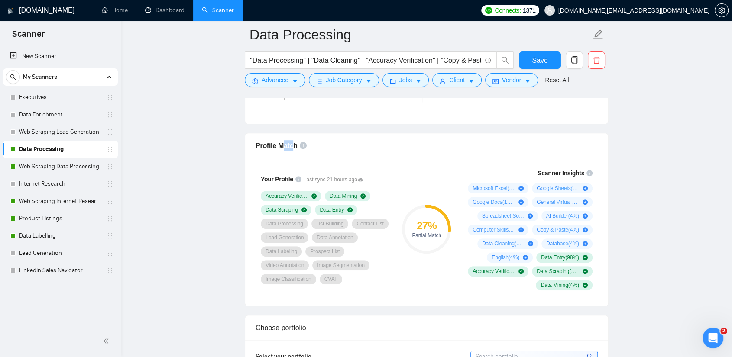
drag, startPoint x: 284, startPoint y: 144, endPoint x: 292, endPoint y: 145, distance: 7.4
click at [292, 145] on span "Profile Match" at bounding box center [277, 145] width 42 height 7
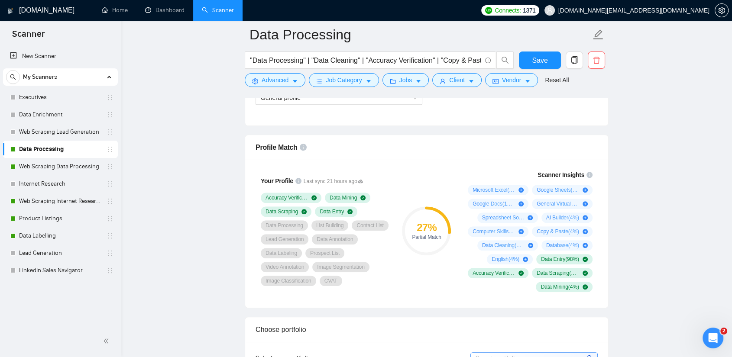
scroll to position [529, 0]
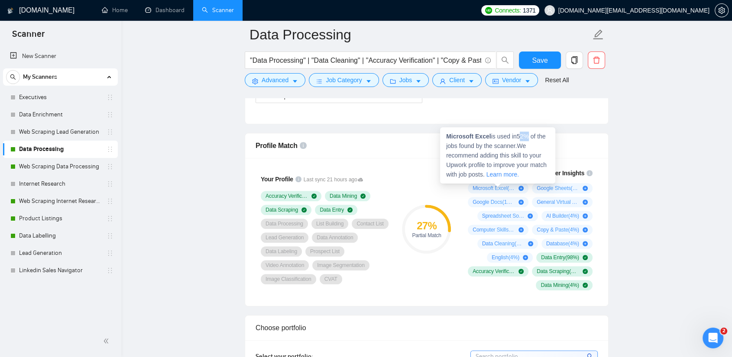
drag, startPoint x: 522, startPoint y: 138, endPoint x: 528, endPoint y: 137, distance: 6.6
click at [528, 137] on span "Microsoft Excel is used in 52 % of the jobs found by the scanner. We recommend …" at bounding box center [496, 155] width 100 height 45
drag, startPoint x: 525, startPoint y: 137, endPoint x: 532, endPoint y: 137, distance: 7.4
click at [532, 137] on span "Microsoft Excel is used in 52 % of the jobs found by the scanner. We recommend …" at bounding box center [496, 155] width 100 height 45
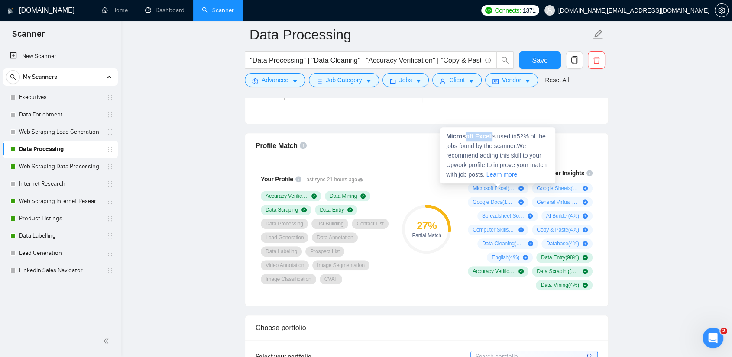
drag, startPoint x: 464, startPoint y: 141, endPoint x: 492, endPoint y: 140, distance: 27.3
click at [492, 140] on span "Microsoft Excel is used in 52 % of the jobs found by the scanner. We recommend …" at bounding box center [496, 155] width 100 height 45
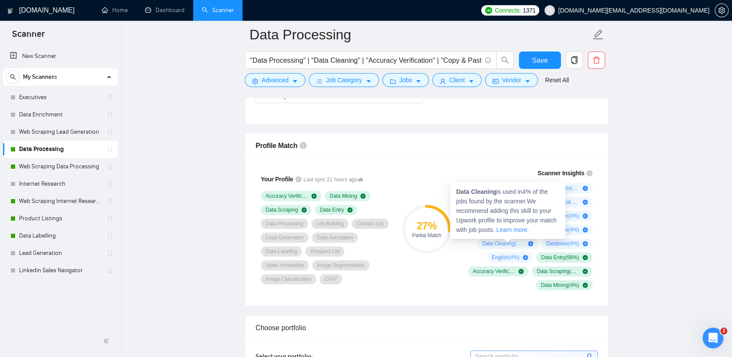
click at [457, 163] on div "Scanner Insights Microsoft Excel ( 52 %) Google Sheets ( 22 %) Google Docs ( 12…" at bounding box center [529, 229] width 146 height 133
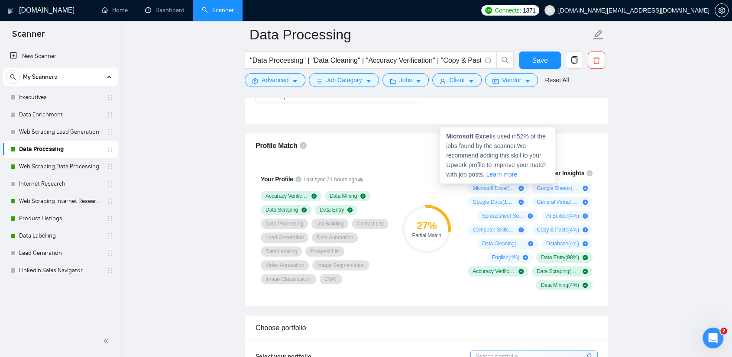
drag, startPoint x: 476, startPoint y: 188, endPoint x: 507, endPoint y: 187, distance: 30.8
click at [507, 187] on div "Microsoft Excel ( 52 %)" at bounding box center [498, 188] width 61 height 10
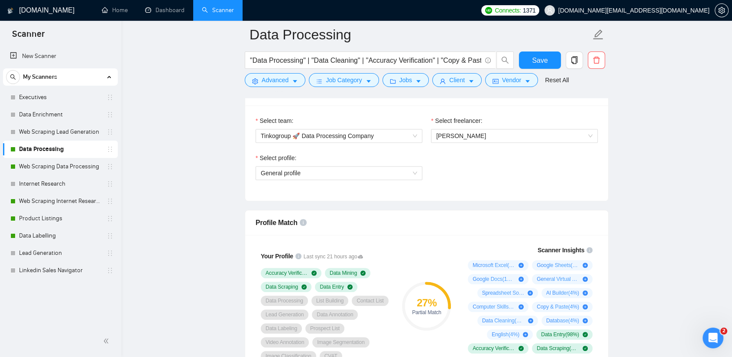
scroll to position [385, 0]
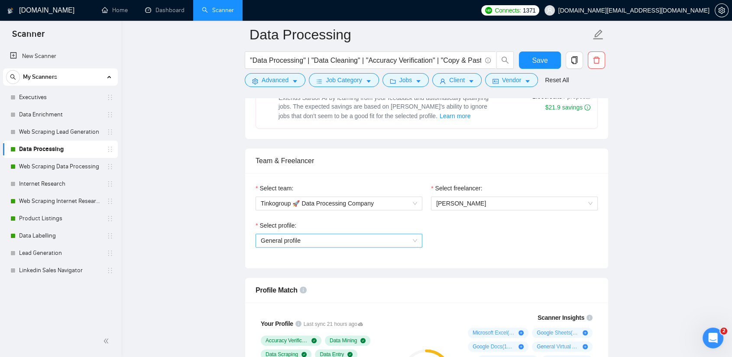
click at [317, 237] on span "General profile" at bounding box center [339, 240] width 156 height 13
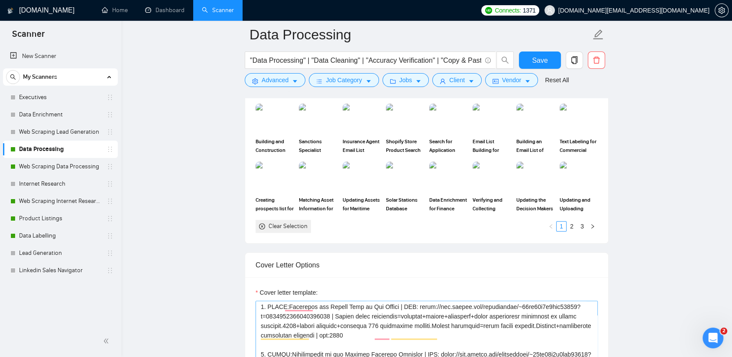
scroll to position [64, 0]
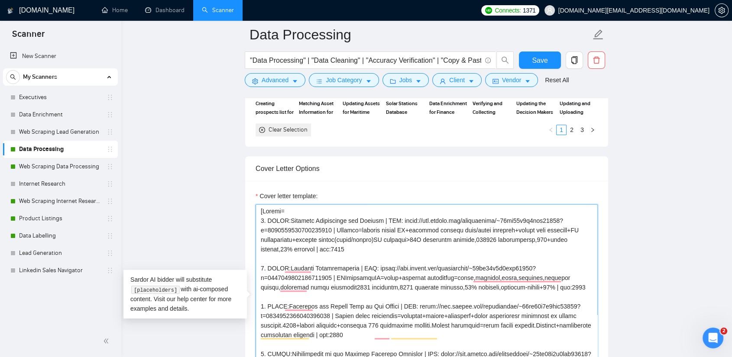
drag, startPoint x: 266, startPoint y: 222, endPoint x: 394, endPoint y: 307, distance: 153.1
click at [394, 307] on textarea "Cover letter template:" at bounding box center [427, 301] width 342 height 195
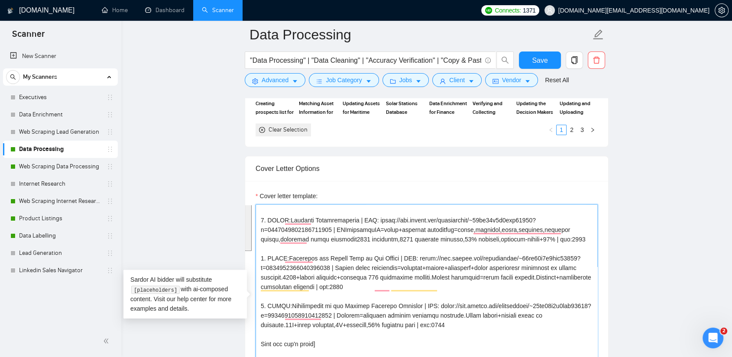
click at [324, 269] on textarea "Cover letter template:" at bounding box center [427, 301] width 342 height 195
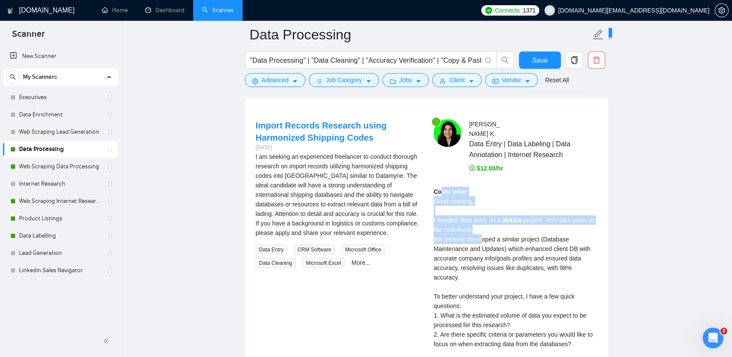
drag, startPoint x: 440, startPoint y: 182, endPoint x: 481, endPoint y: 231, distance: 63.7
click at [481, 231] on div "Cover letter Good morning, I handled data entry for a 𝗡𝗔𝗦𝗔 project - let’s take…" at bounding box center [516, 292] width 164 height 210
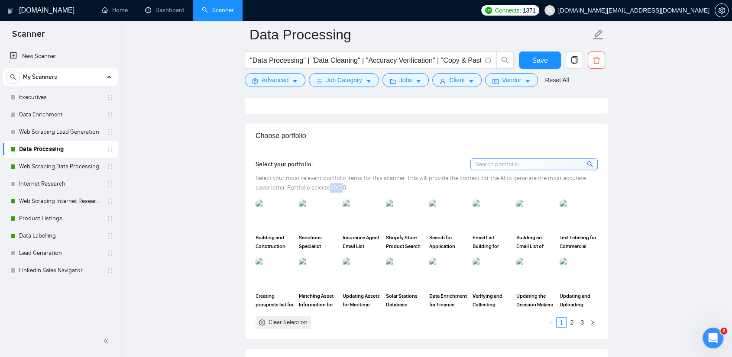
drag, startPoint x: 328, startPoint y: 186, endPoint x: 313, endPoint y: 189, distance: 15.5
click at [313, 189] on span "Select your most relevant portfolio items for this scanner. This will provide t…" at bounding box center [421, 183] width 331 height 17
click at [314, 189] on span "Select your most relevant portfolio items for this scanner. This will provide t…" at bounding box center [421, 183] width 331 height 17
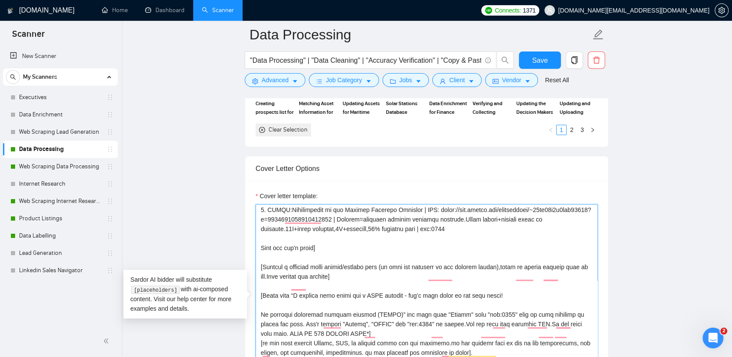
drag, startPoint x: 261, startPoint y: 274, endPoint x: 363, endPoint y: 285, distance: 102.4
click at [363, 285] on textarea "Cover letter template:" at bounding box center [427, 301] width 342 height 195
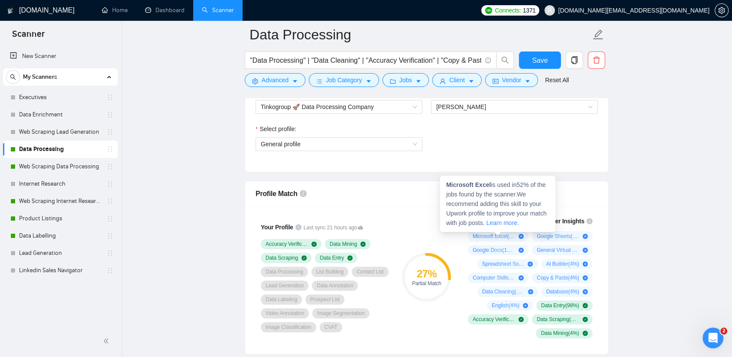
drag, startPoint x: 482, startPoint y: 236, endPoint x: 513, endPoint y: 237, distance: 31.2
click at [513, 237] on span "Microsoft Excel ( 52 %)" at bounding box center [494, 236] width 42 height 7
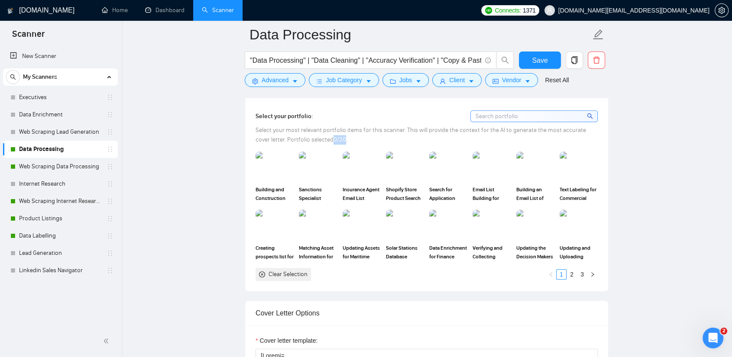
drag, startPoint x: 319, startPoint y: 137, endPoint x: 329, endPoint y: 137, distance: 10.4
click at [329, 137] on span "Select your most relevant portfolio items for this scanner. This will provide t…" at bounding box center [421, 134] width 331 height 17
